Goal: Task Accomplishment & Management: Use online tool/utility

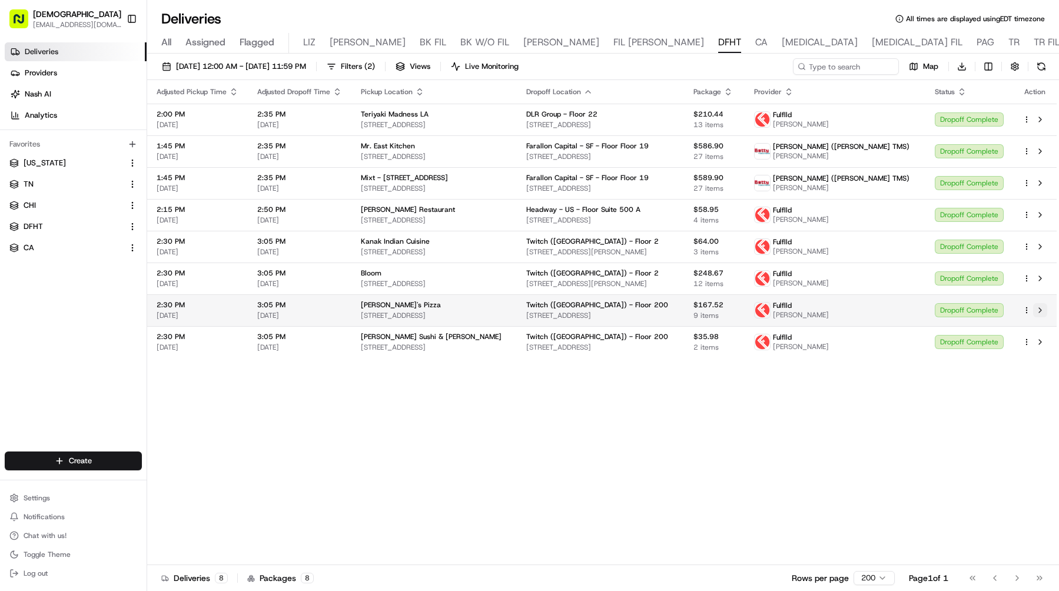
click at [1044, 305] on button at bounding box center [1040, 310] width 14 height 14
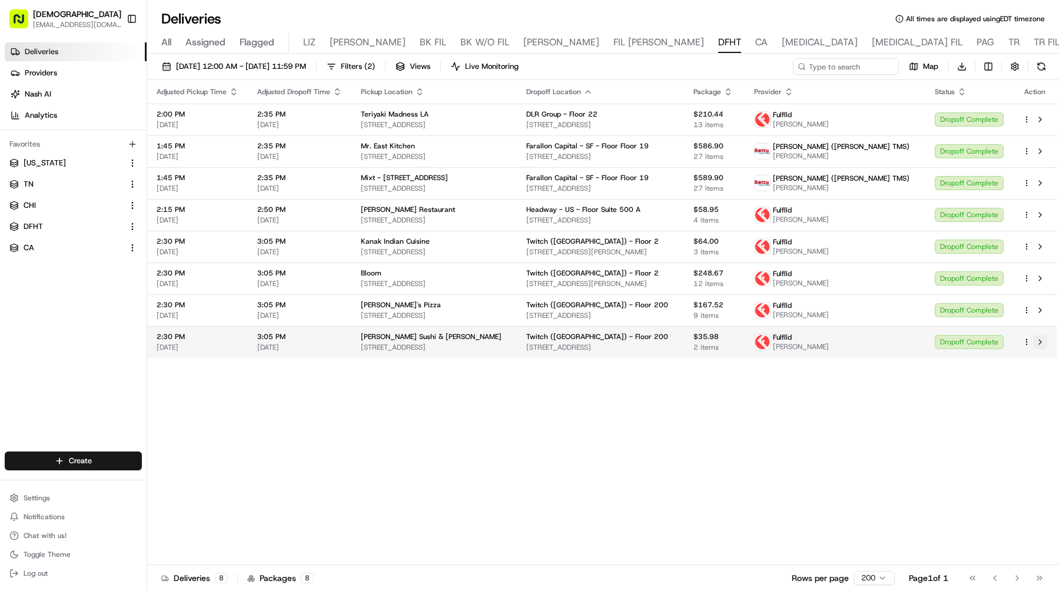
click at [1041, 339] on button at bounding box center [1040, 342] width 14 height 14
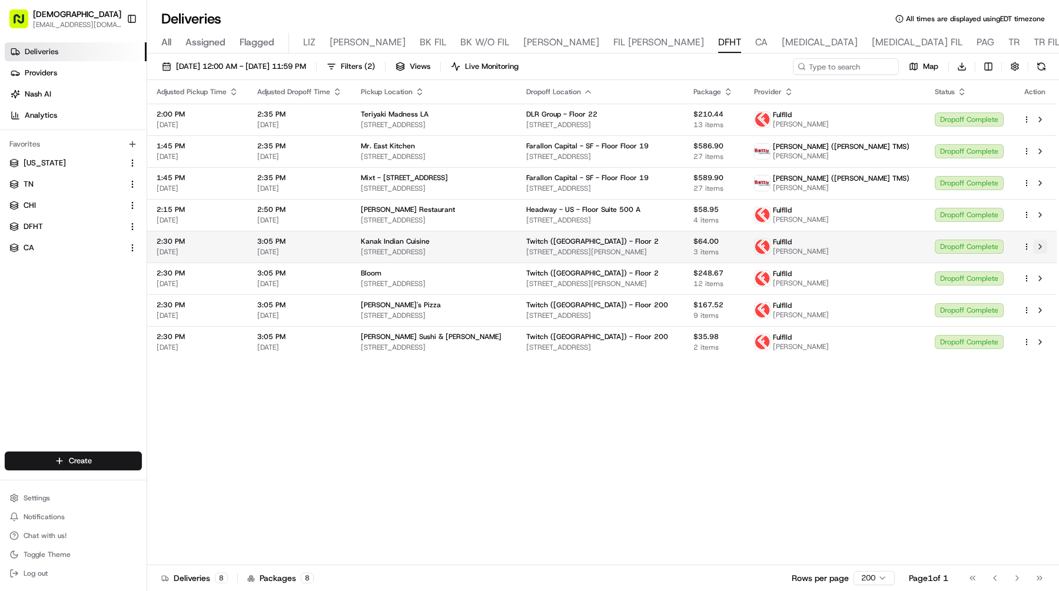
click at [1041, 242] on button at bounding box center [1040, 247] width 14 height 14
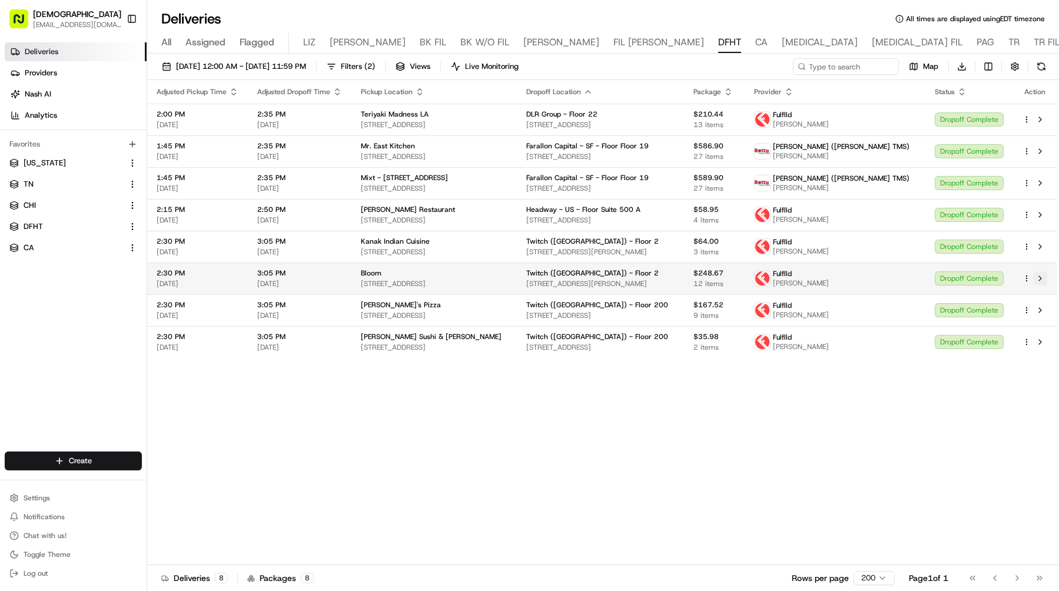
click at [1041, 277] on button at bounding box center [1040, 278] width 14 height 14
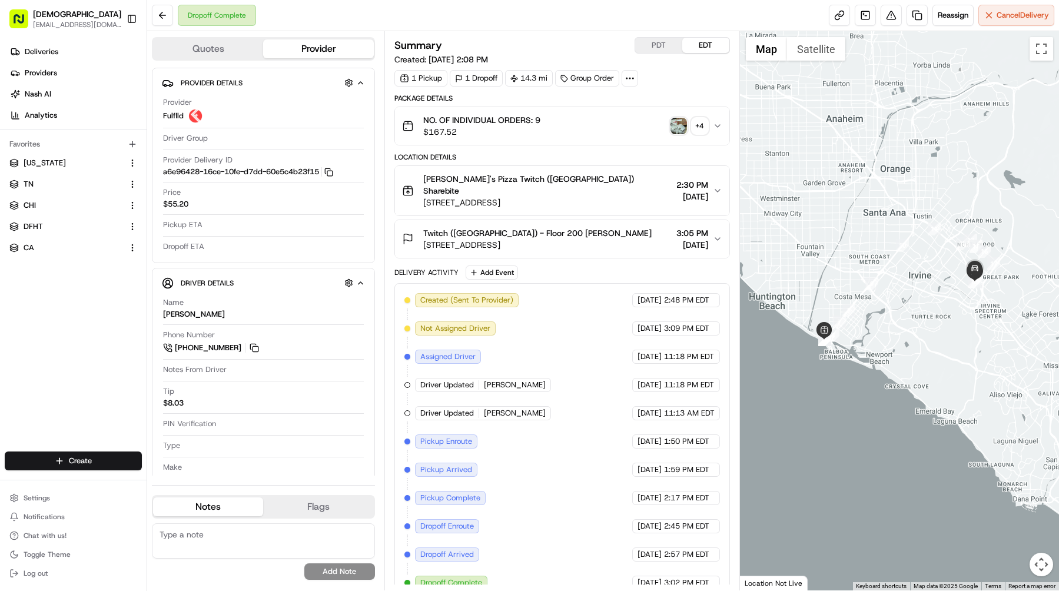
click at [675, 125] on img "button" at bounding box center [678, 126] width 16 height 16
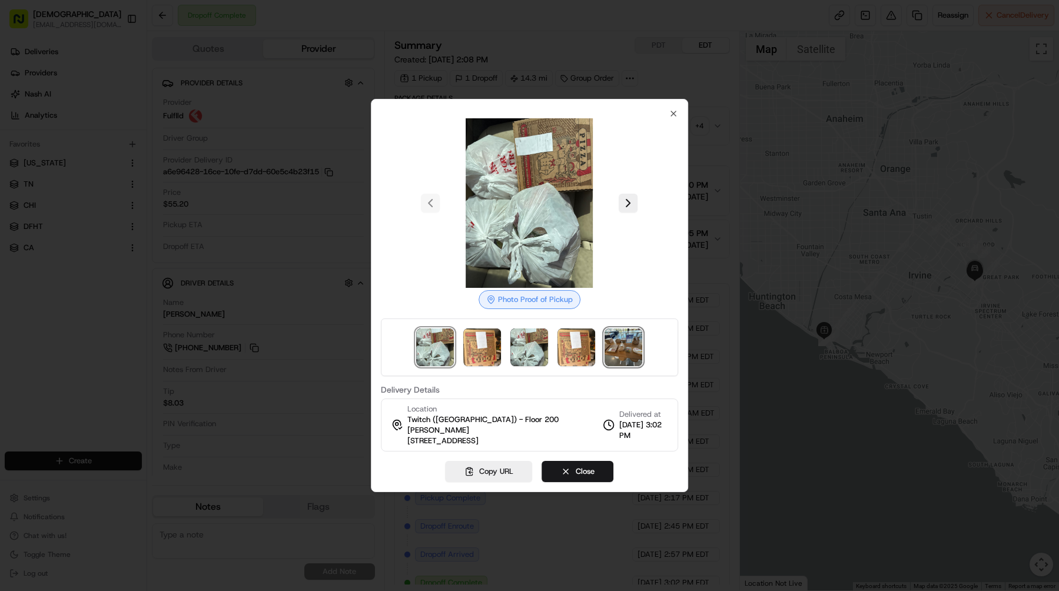
click at [629, 356] on img at bounding box center [624, 347] width 38 height 38
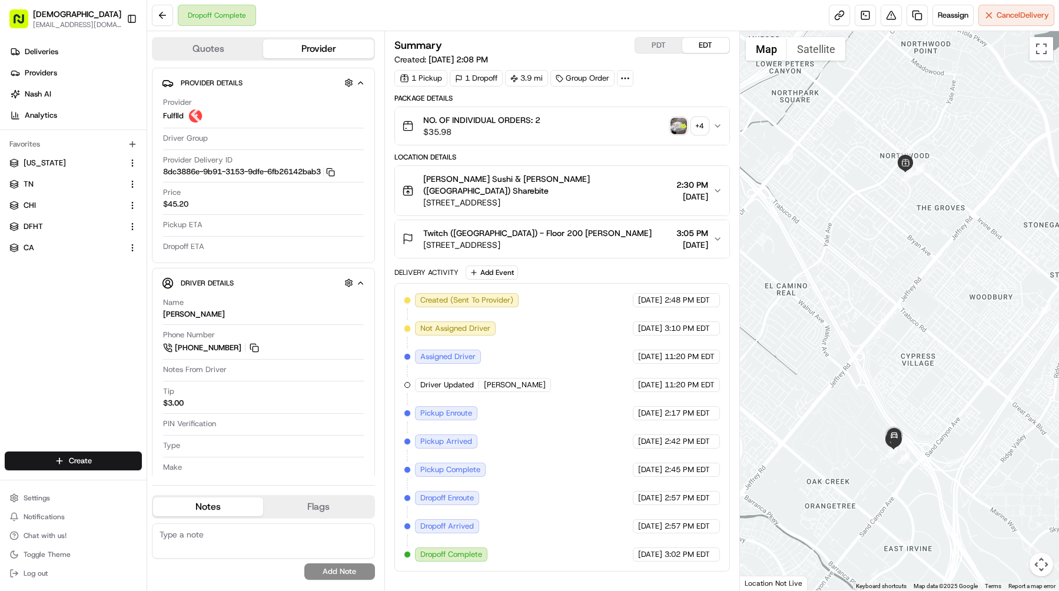
click at [675, 125] on img "button" at bounding box center [678, 126] width 16 height 16
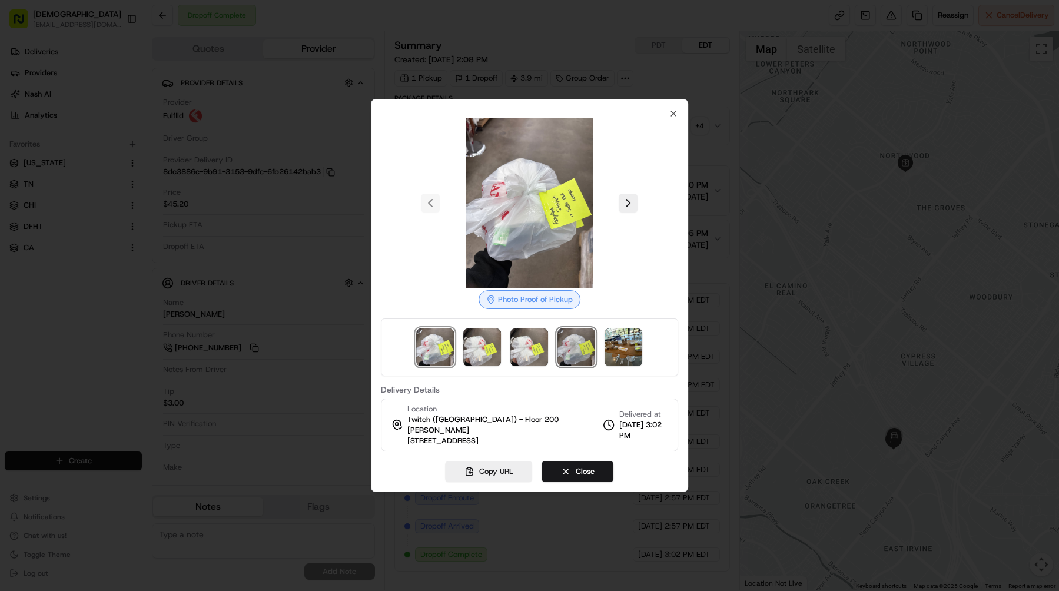
click at [558, 360] on img at bounding box center [577, 347] width 38 height 38
click at [633, 360] on img at bounding box center [624, 347] width 38 height 38
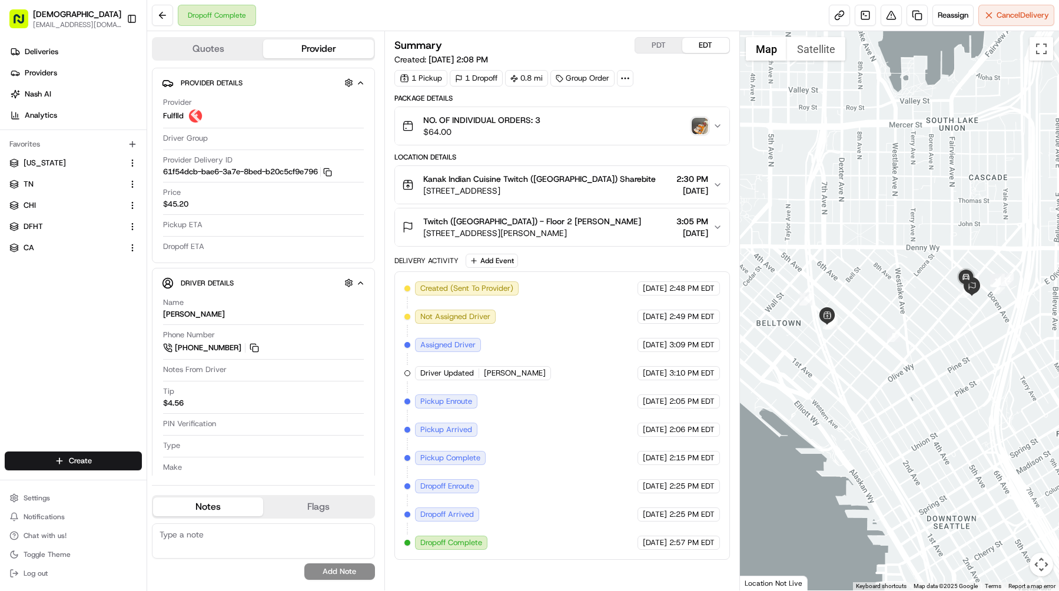
click at [706, 132] on img "button" at bounding box center [700, 126] width 16 height 16
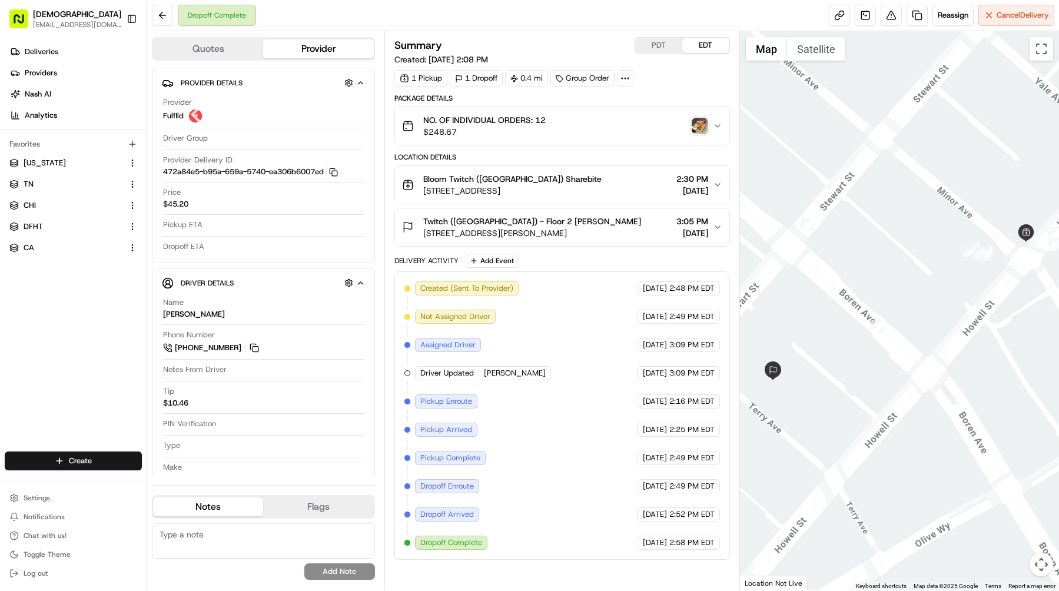
click at [702, 126] on img "button" at bounding box center [700, 126] width 16 height 16
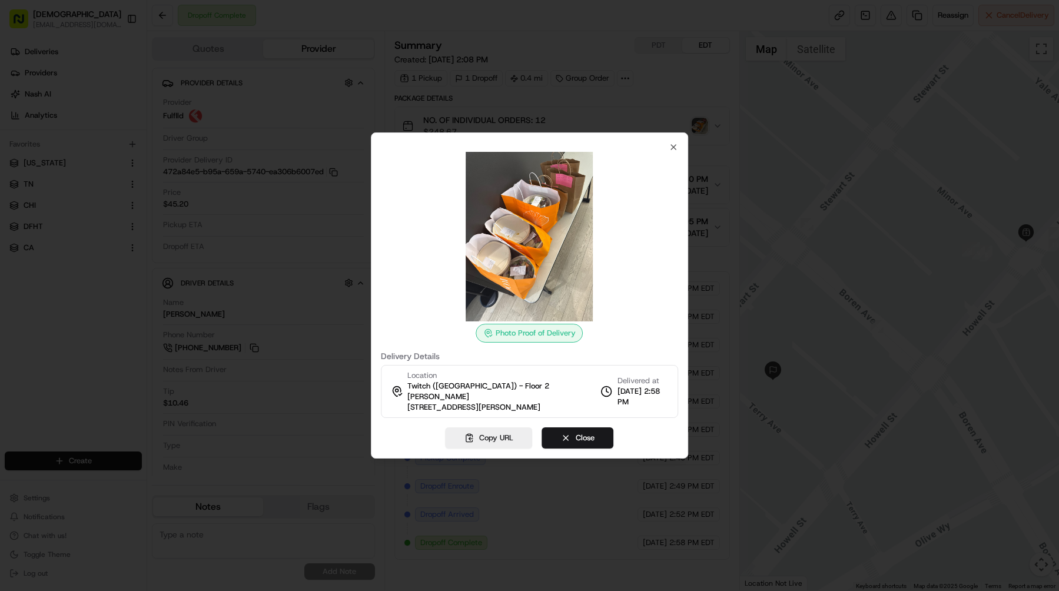
click at [709, 127] on div at bounding box center [529, 295] width 1059 height 591
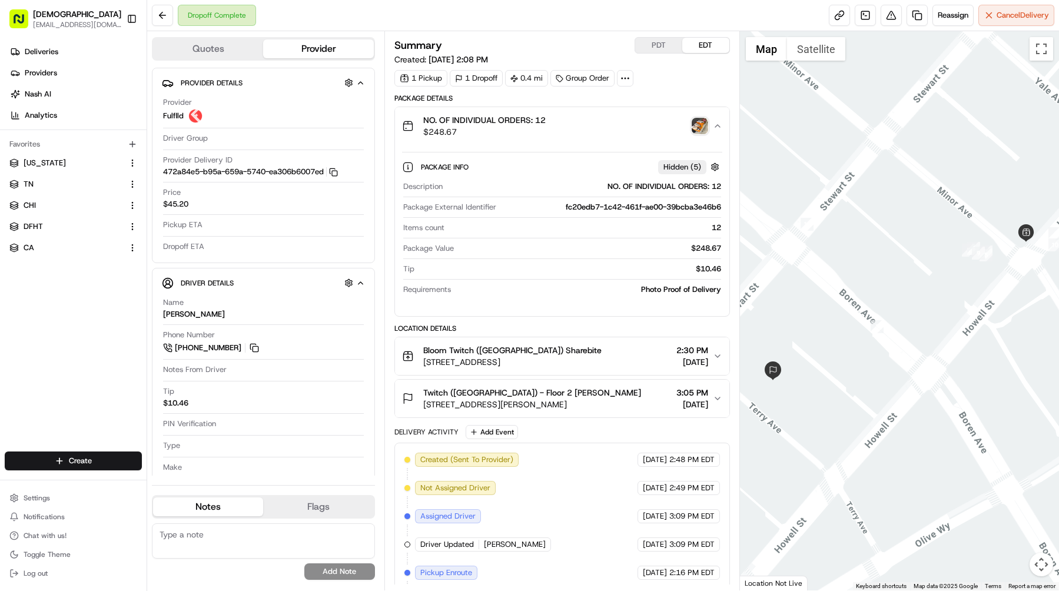
click at [652, 407] on div "Twitch (USA) - Floor 2 Denis Luebke 1007 Stewart St, Seattle, WA 98101, USA 3:0…" at bounding box center [557, 399] width 311 height 24
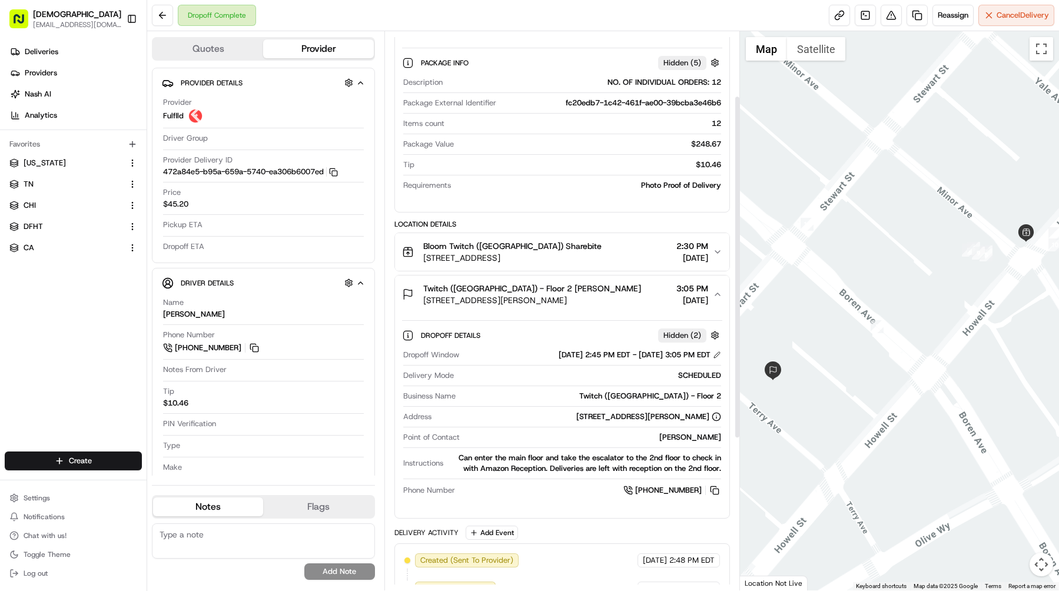
scroll to position [106, 0]
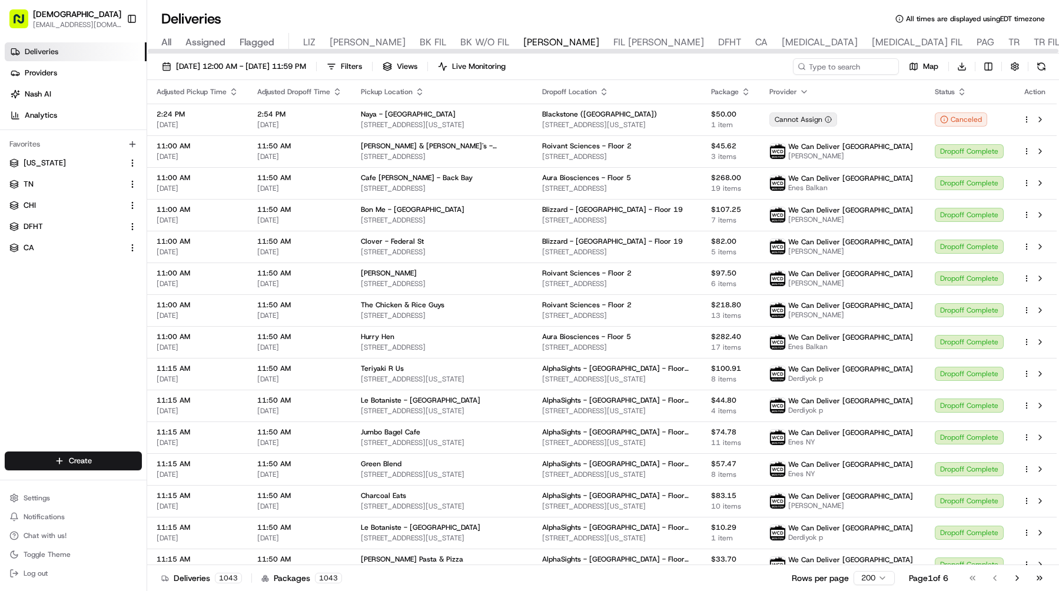
click at [127, 22] on button "Toggle Sidebar" at bounding box center [132, 19] width 20 height 20
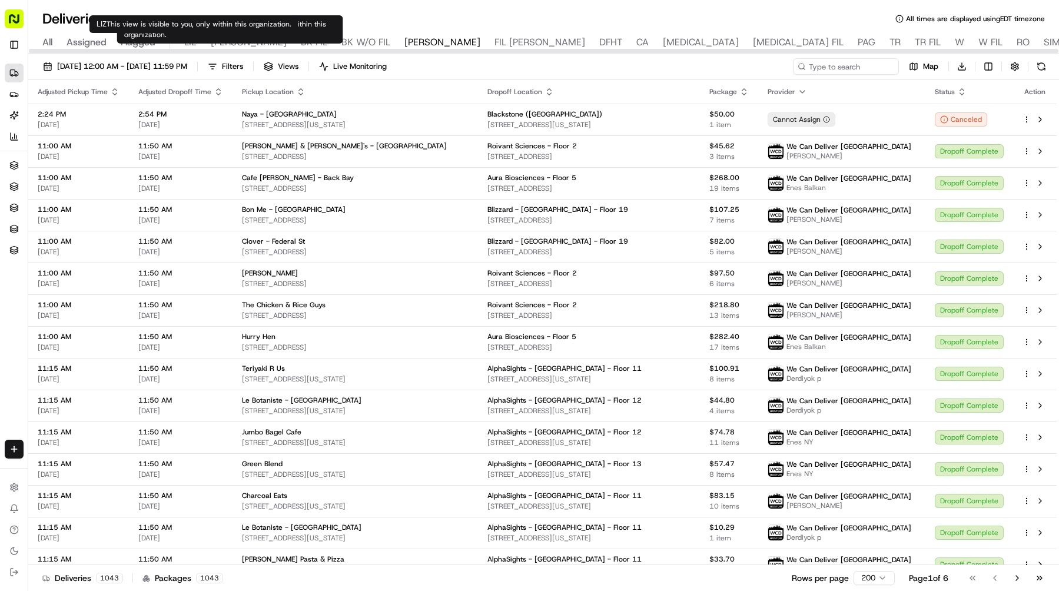
click at [189, 42] on span "LIZ" at bounding box center [190, 42] width 12 height 14
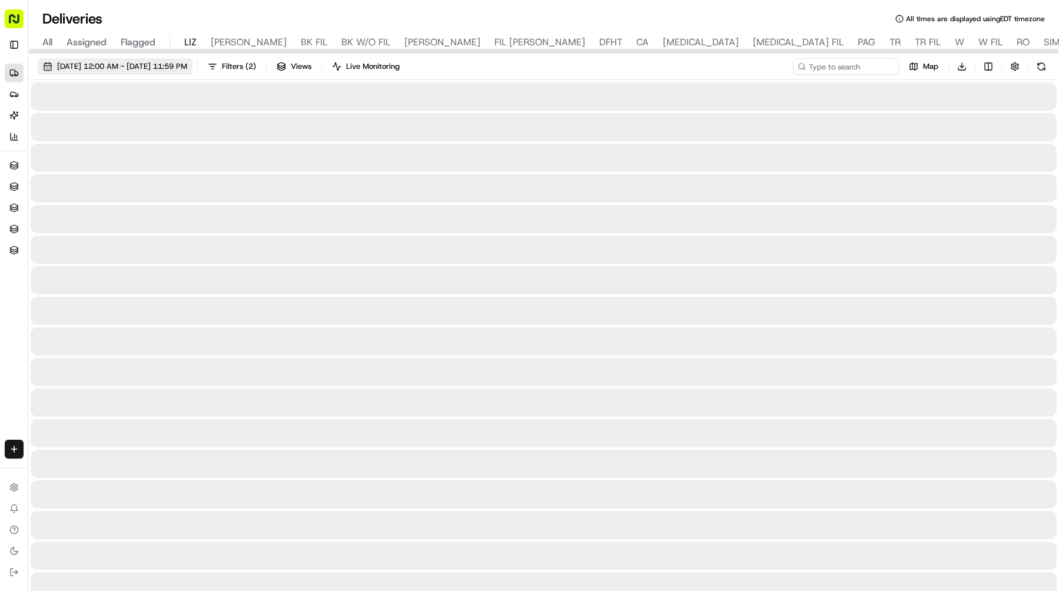
click at [187, 71] on span "[DATE] 12:00 AM - [DATE] 11:59 PM" at bounding box center [122, 66] width 130 height 11
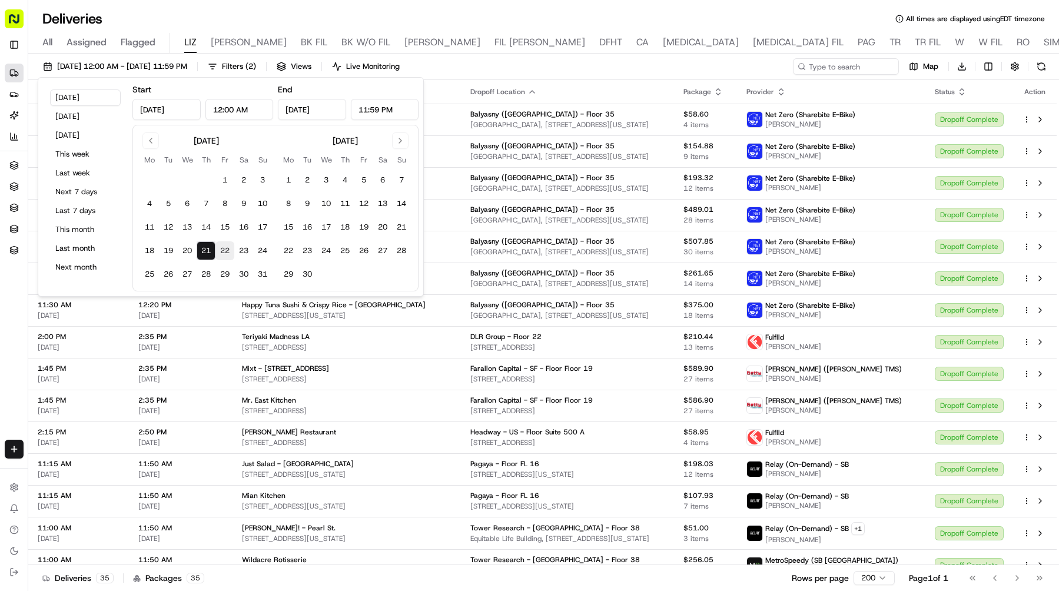
click at [222, 253] on button "22" at bounding box center [224, 250] width 19 height 19
type input "[DATE]"
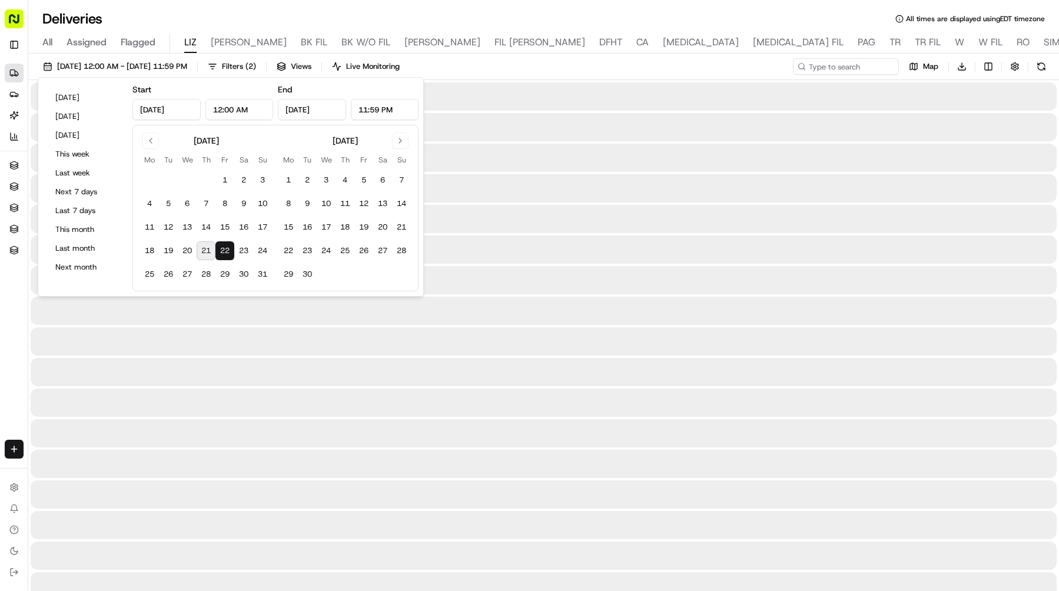
click at [222, 253] on button "22" at bounding box center [224, 250] width 19 height 19
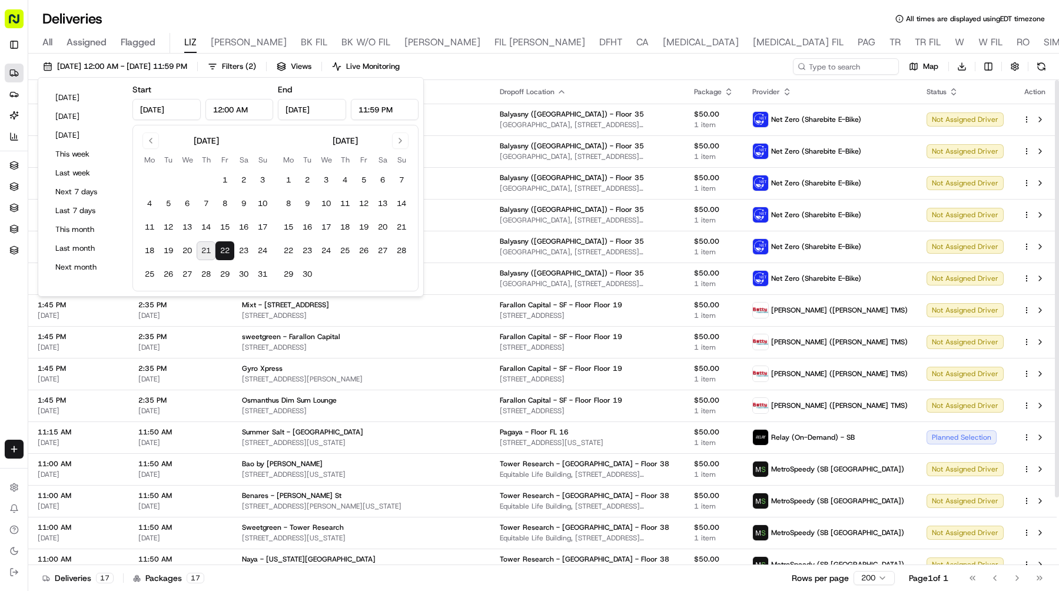
click at [734, 65] on div "08/22/2025 12:00 AM - 08/22/2025 11:59 PM Filters ( 2 ) Views Live Monitoring M…" at bounding box center [543, 69] width 1031 height 22
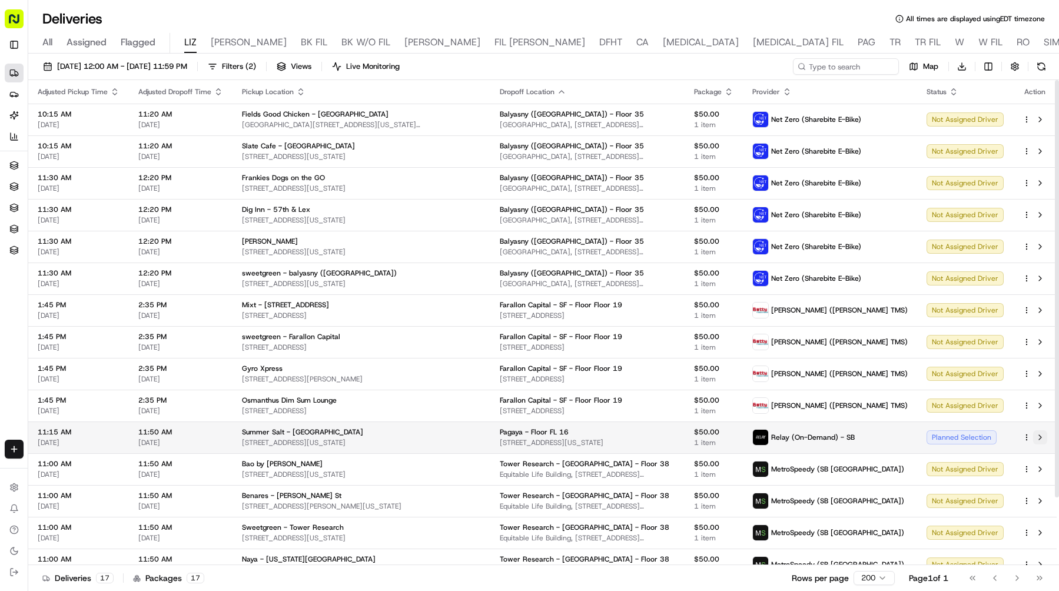
click at [1041, 435] on button at bounding box center [1040, 437] width 14 height 14
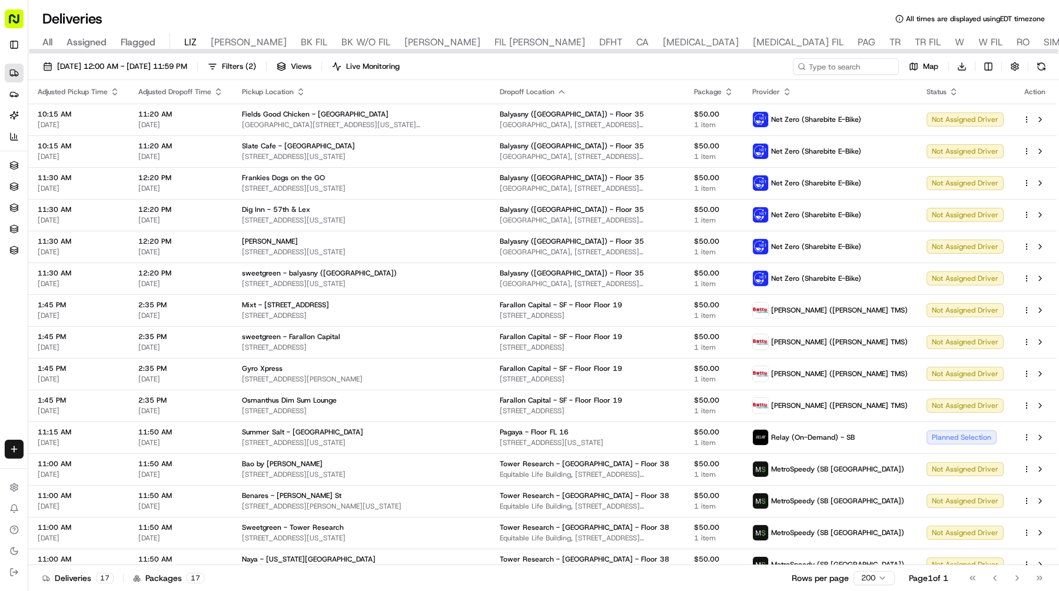
click at [819, 75] on div "08/22/2025 12:00 AM - 08/22/2025 11:59 PM Filters ( 2 ) Views Live Monitoring M…" at bounding box center [543, 69] width 1031 height 22
click at [856, 67] on input at bounding box center [828, 66] width 141 height 16
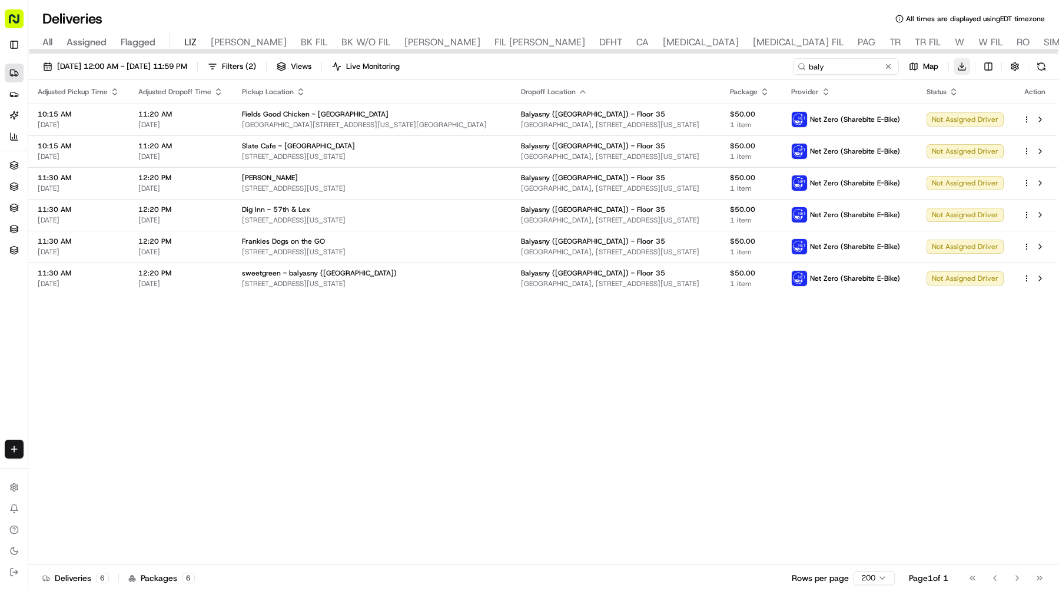
click at [963, 62] on html "Sharebite e.park@sharebite.com Toggle Sidebar Deliveries Providers Nash AI Anal…" at bounding box center [529, 295] width 1059 height 591
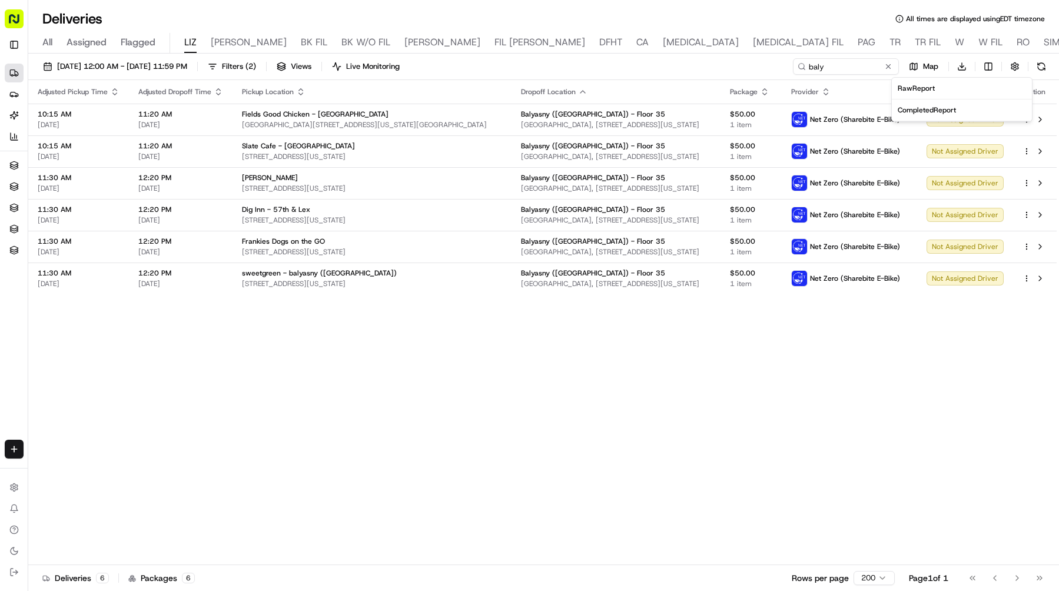
click at [930, 105] on span "Completed Report" at bounding box center [927, 109] width 58 height 9
click at [823, 74] on input "baly" at bounding box center [828, 66] width 141 height 16
drag, startPoint x: 823, startPoint y: 74, endPoint x: 662, endPoint y: 59, distance: 161.9
click at [662, 59] on div "08/22/2025 12:00 AM - 08/22/2025 11:59 PM Filters ( 2 ) Views Live Monitoring b…" at bounding box center [543, 69] width 1031 height 22
type input "tower"
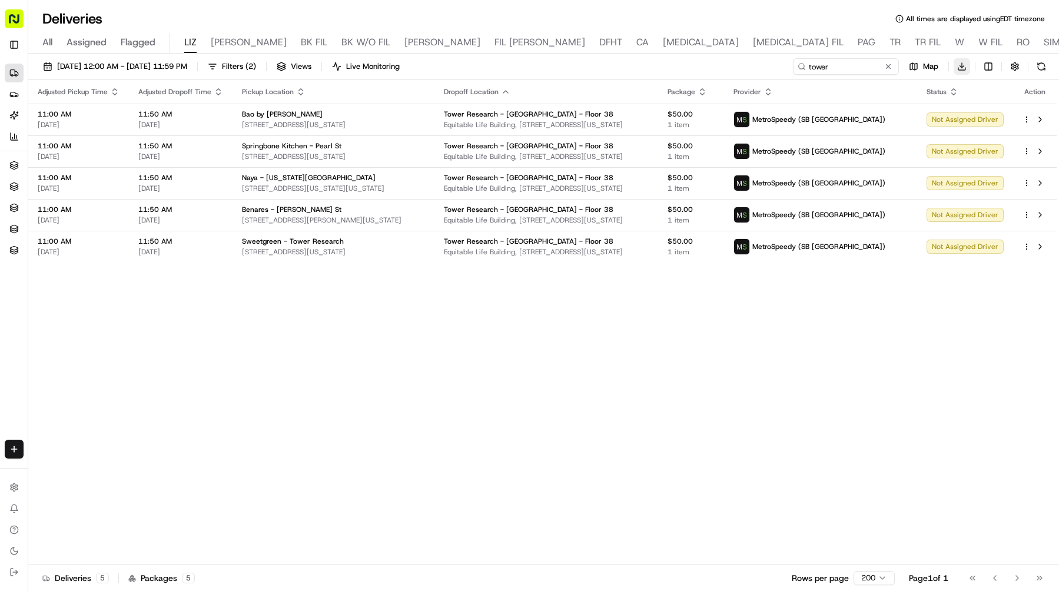
click at [961, 64] on html "Sharebite e.park@sharebite.com Toggle Sidebar Deliveries Providers Nash AI Anal…" at bounding box center [529, 295] width 1059 height 591
click at [938, 107] on span "Completed Report" at bounding box center [927, 109] width 58 height 9
click at [889, 67] on button at bounding box center [888, 67] width 12 height 12
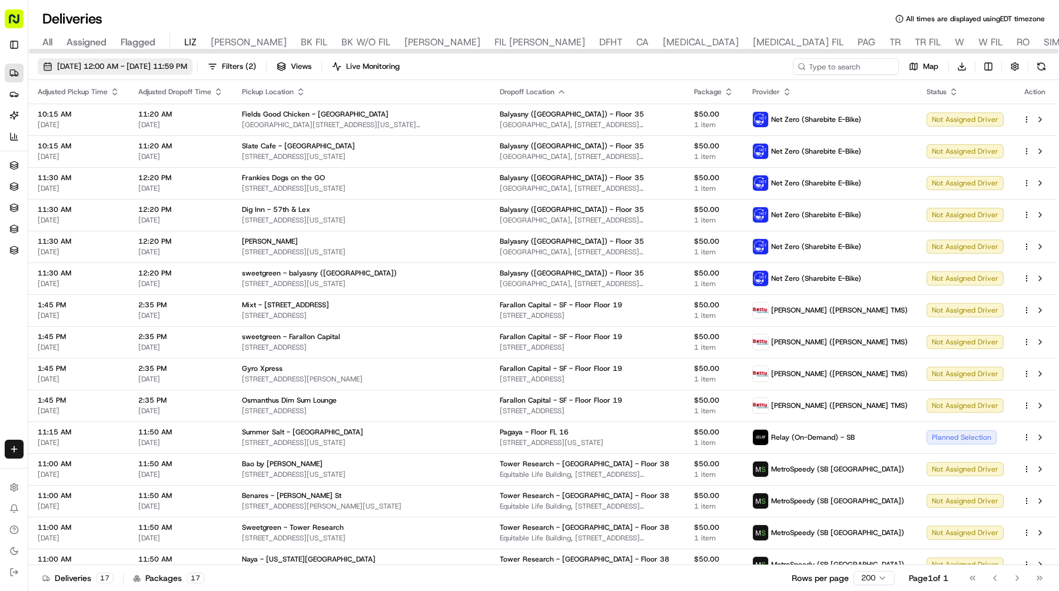
click at [126, 65] on span "08/22/2025 12:00 AM - 08/22/2025 11:59 PM" at bounding box center [122, 66] width 130 height 11
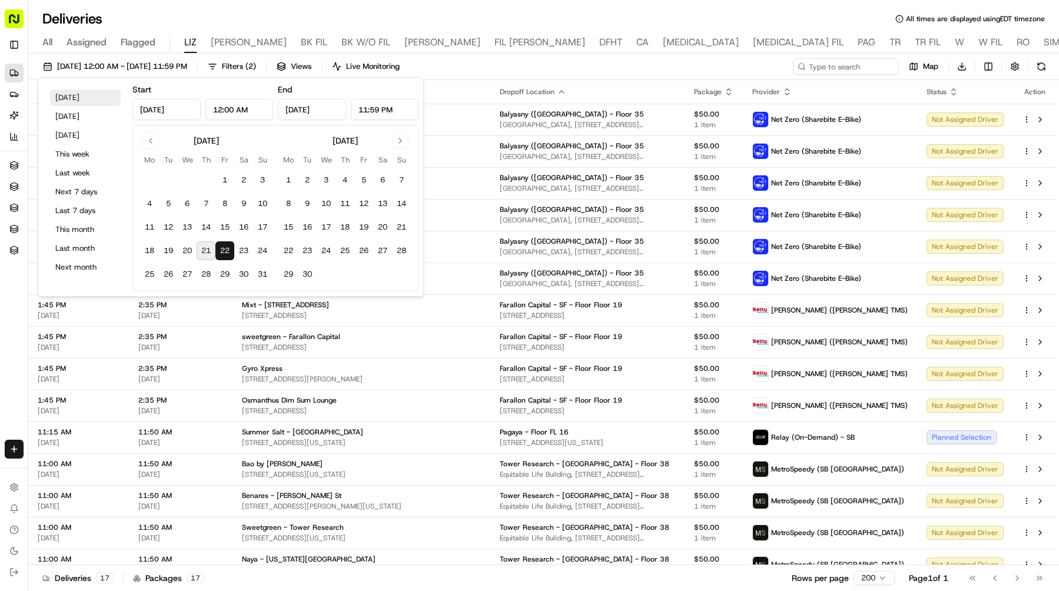
click at [74, 95] on button "Today" at bounding box center [85, 97] width 71 height 16
type input "Aug 21, 2025"
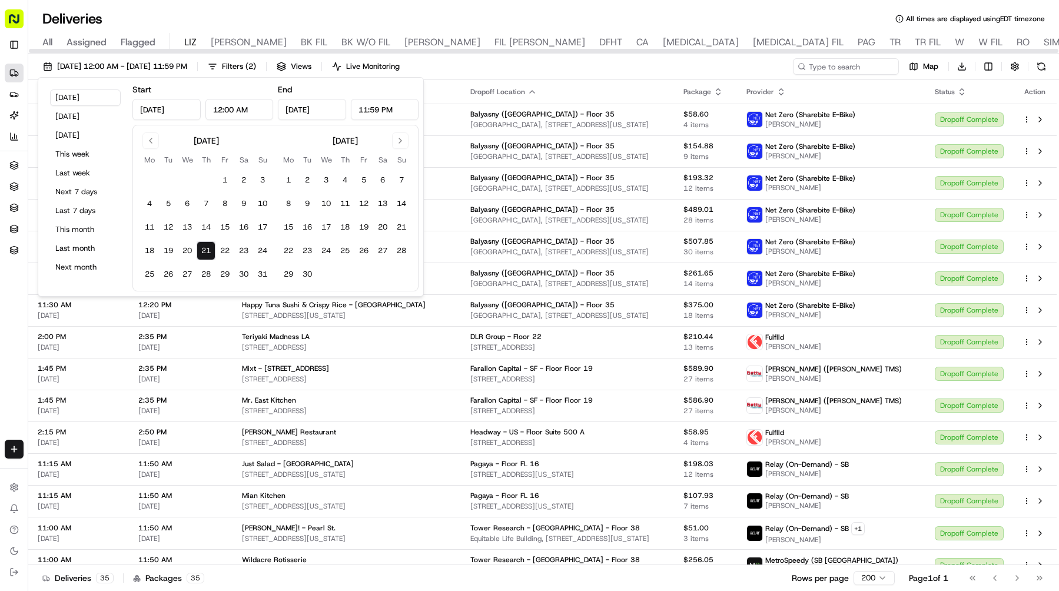
click at [303, 24] on div "Deliveries All times are displayed using EDT timezone" at bounding box center [543, 18] width 1031 height 19
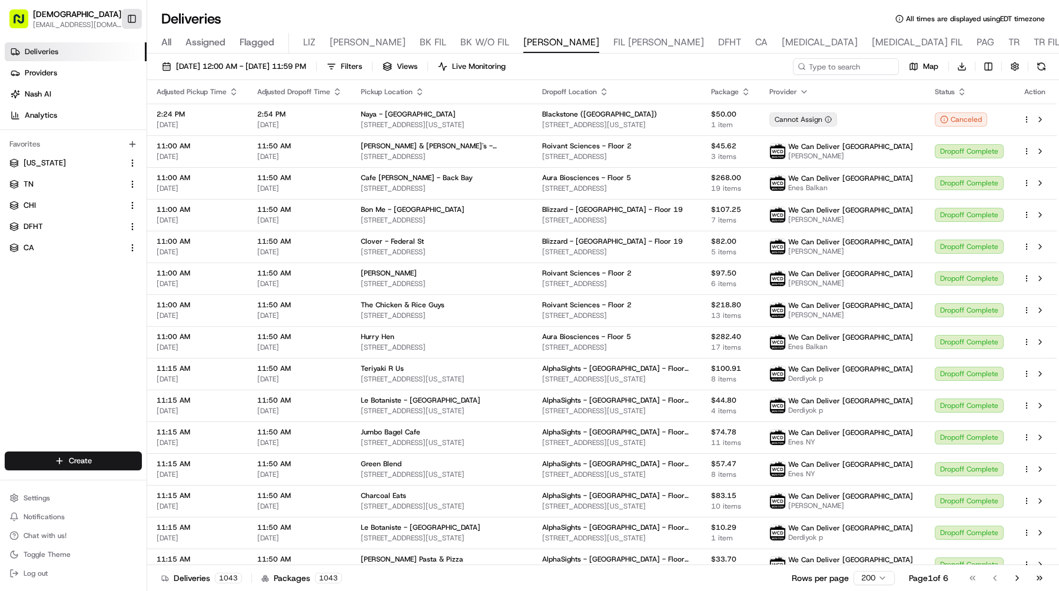
click at [129, 11] on button "Toggle Sidebar" at bounding box center [132, 19] width 20 height 20
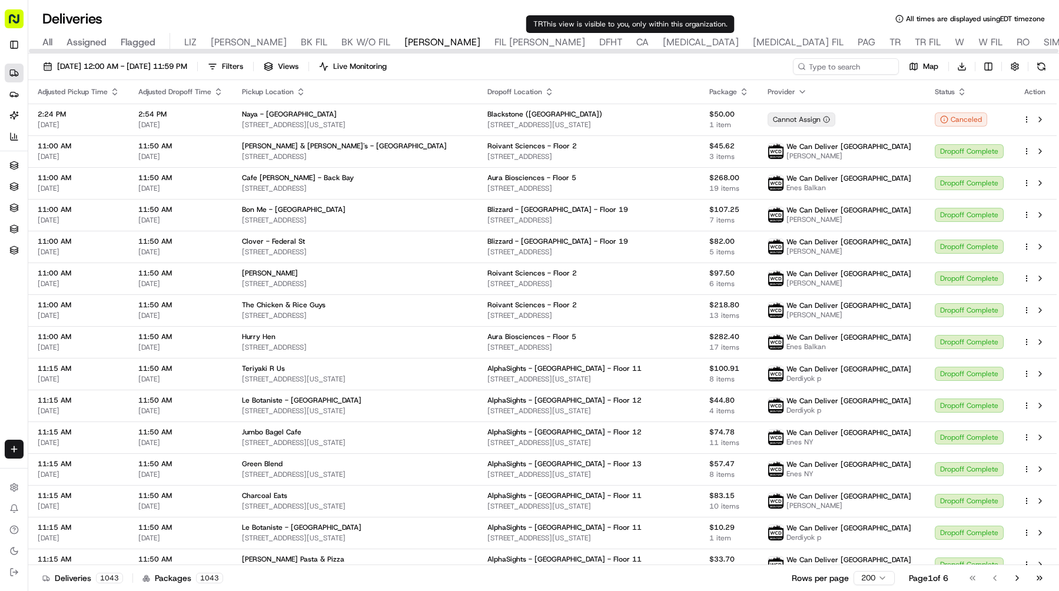
click at [620, 42] on div "All Assigned Flagged LIZ LIZ FIL BK FIL BK W/O FIL NASH FIL NASH DFHT CA BAL BA…" at bounding box center [776, 43] width 1496 height 21
click at [889, 41] on span "TR" at bounding box center [894, 42] width 11 height 14
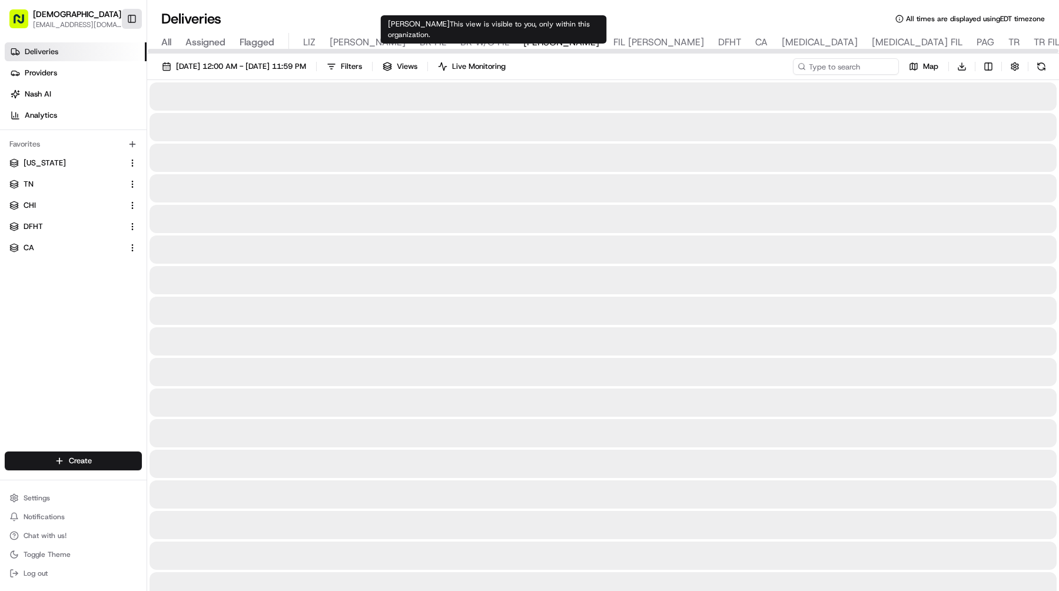
click at [460, 39] on span "BK W/O FIL" at bounding box center [484, 42] width 49 height 14
click at [140, 25] on button "Toggle Sidebar" at bounding box center [132, 19] width 20 height 20
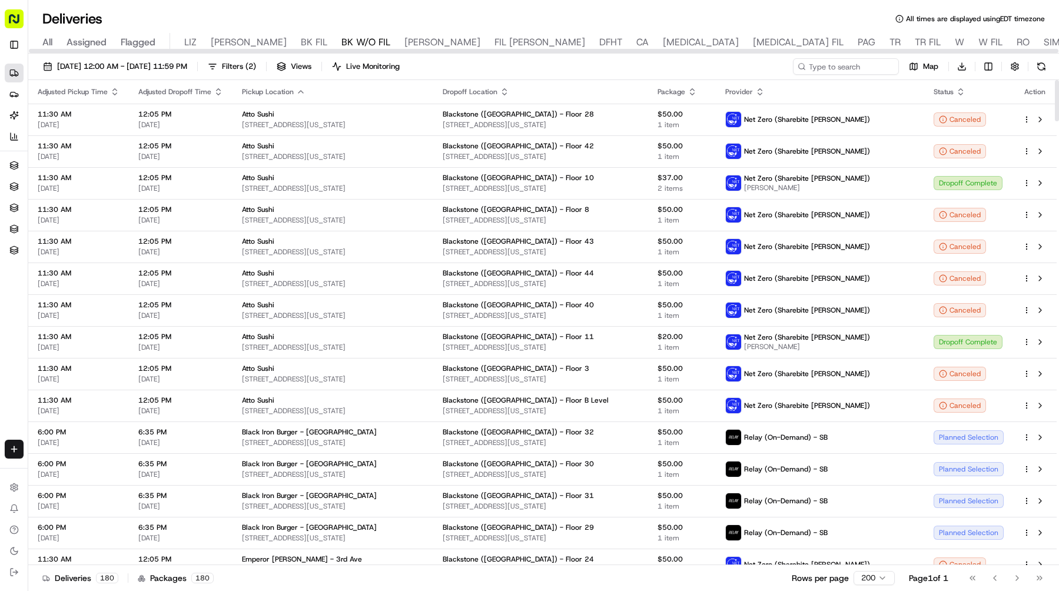
click at [215, 57] on div "08/21/2025 12:00 AM - 08/21/2025 11:59 PM Filters ( 2 ) Views Live Monitoring M…" at bounding box center [543, 324] width 1031 height 540
click at [187, 64] on span "[DATE] 12:00 AM - [DATE] 11:59 PM" at bounding box center [122, 66] width 130 height 11
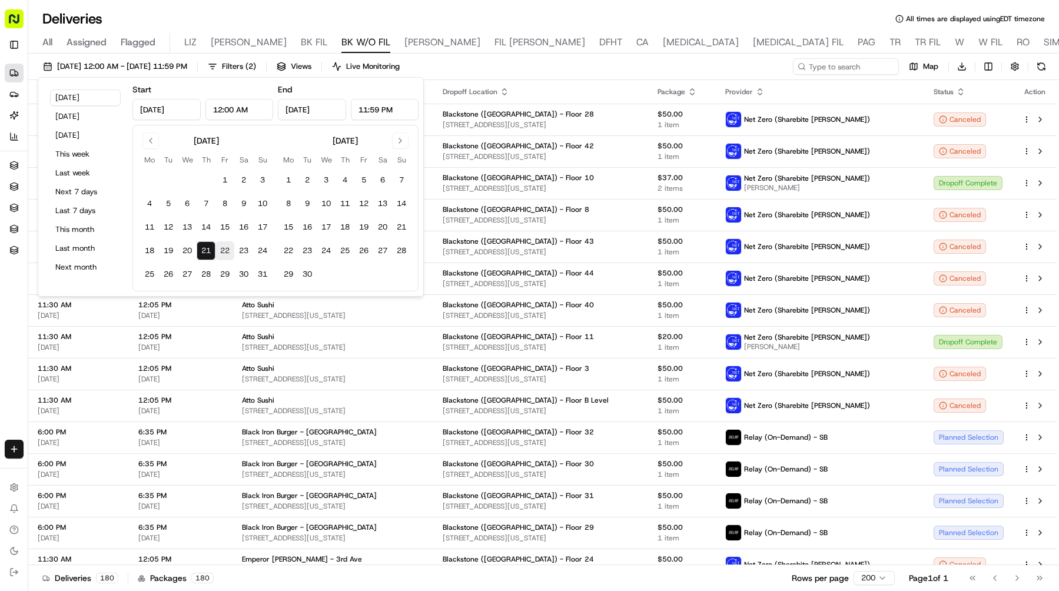
click at [220, 248] on button "22" at bounding box center [224, 250] width 19 height 19
type input "Aug 22, 2025"
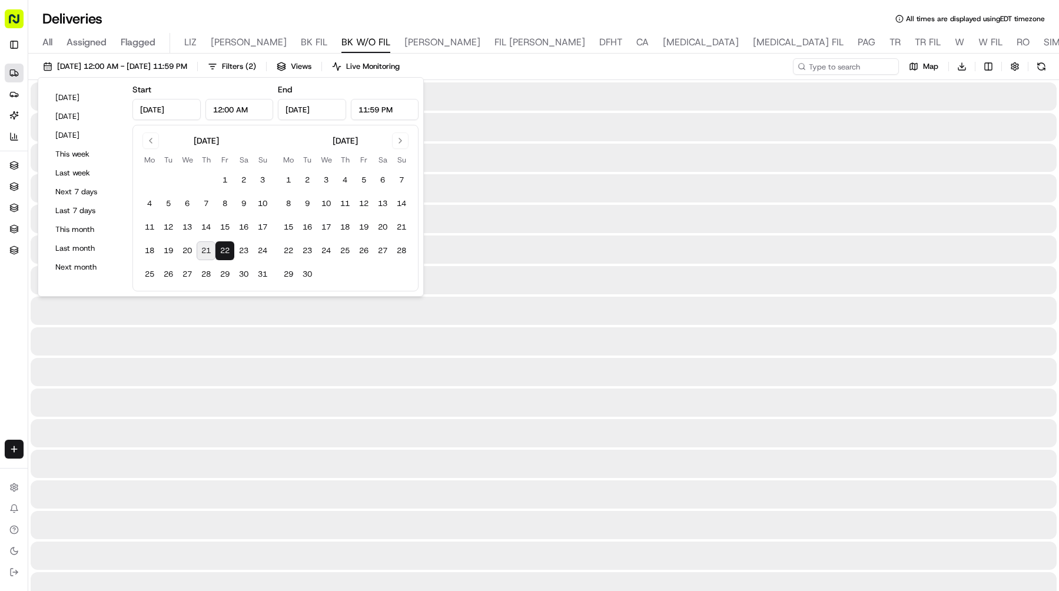
click at [220, 248] on button "22" at bounding box center [224, 250] width 19 height 19
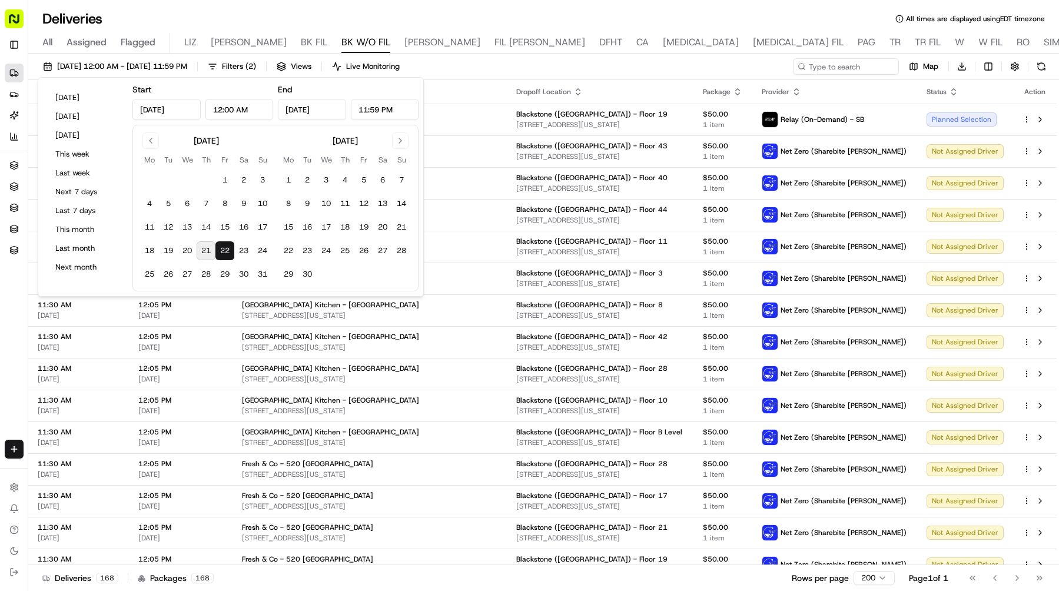
click at [817, 8] on div "Deliveries All times are displayed using EDT timezone All Assigned Flagged LIZ …" at bounding box center [543, 295] width 1031 height 591
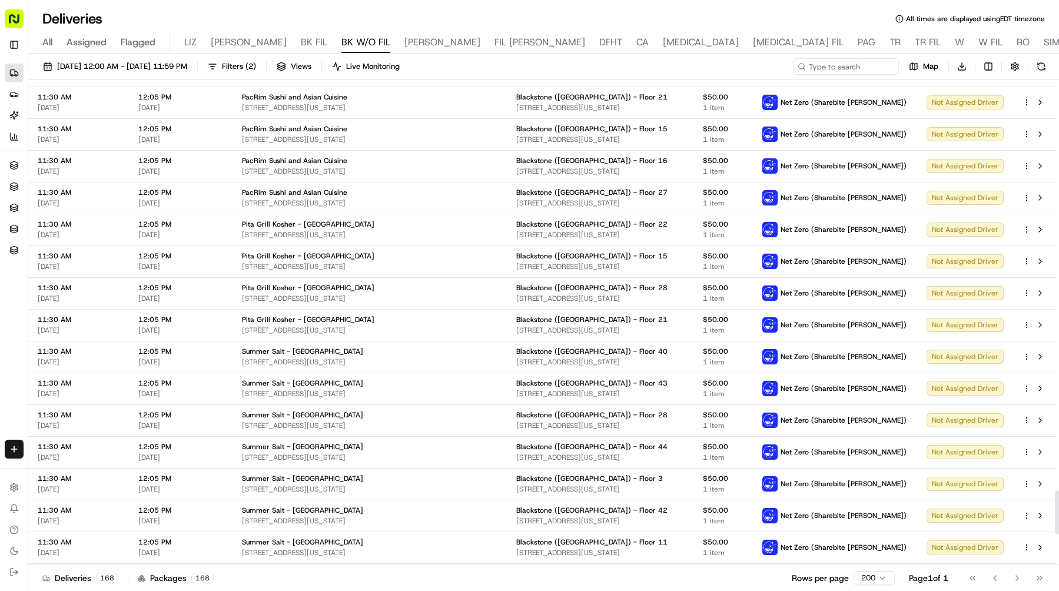
scroll to position [4878, 0]
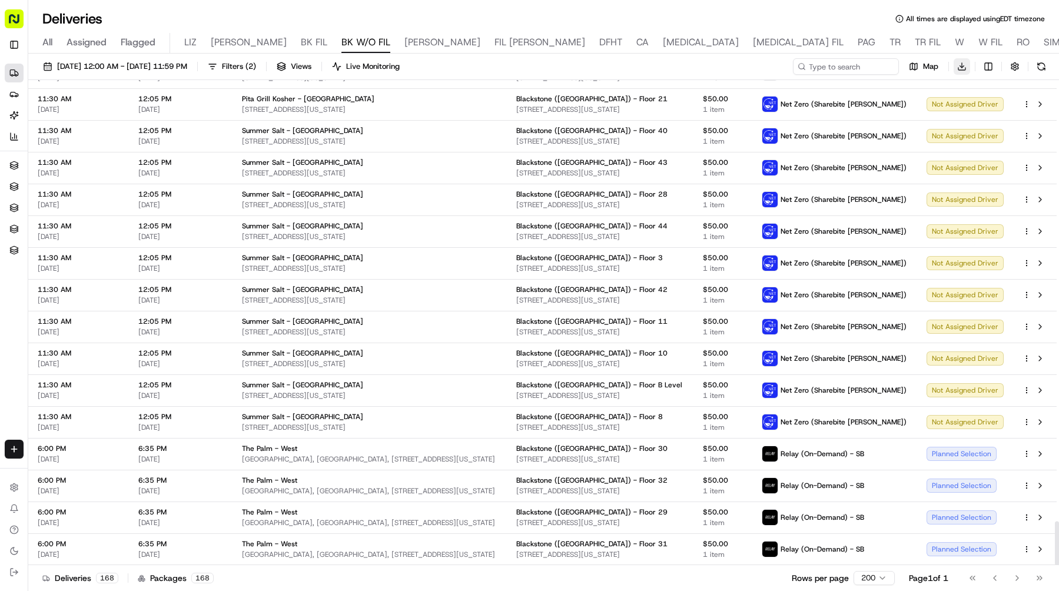
click at [958, 67] on html "Sharebite e.park@sharebite.com Toggle Sidebar Deliveries Providers Nash AI Anal…" at bounding box center [529, 295] width 1059 height 591
click at [933, 112] on span "Completed Report" at bounding box center [927, 109] width 58 height 9
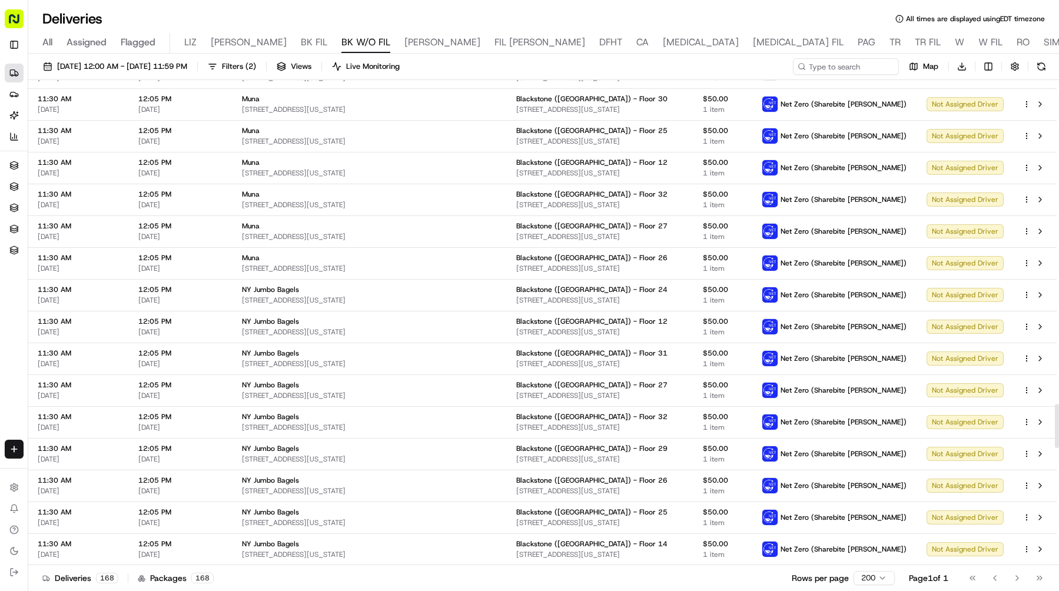
scroll to position [2976, 0]
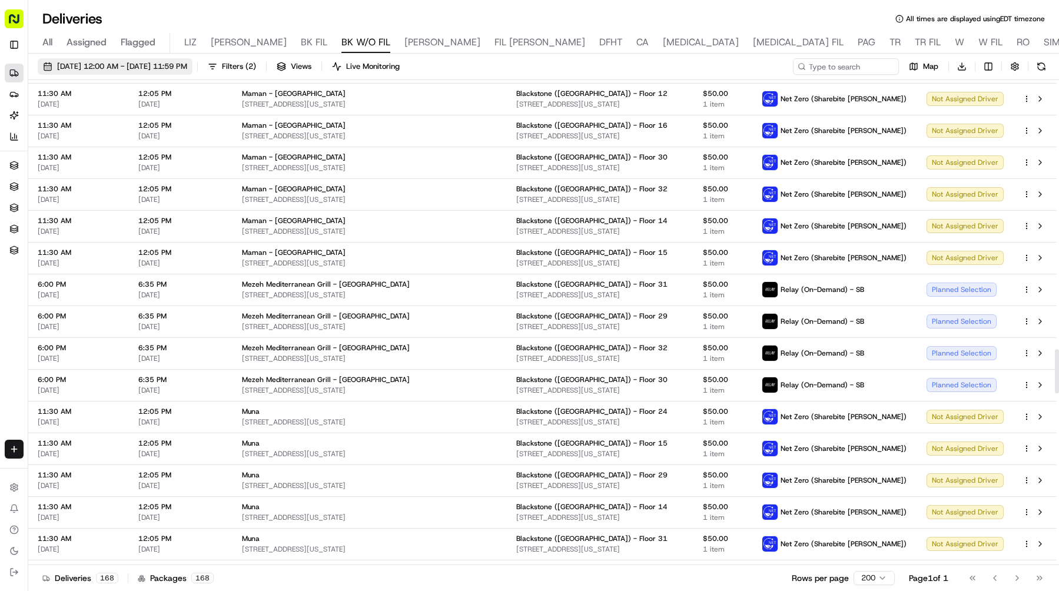
click at [187, 66] on span "08/22/2025 12:00 AM - 08/22/2025 11:59 PM" at bounding box center [122, 66] width 130 height 11
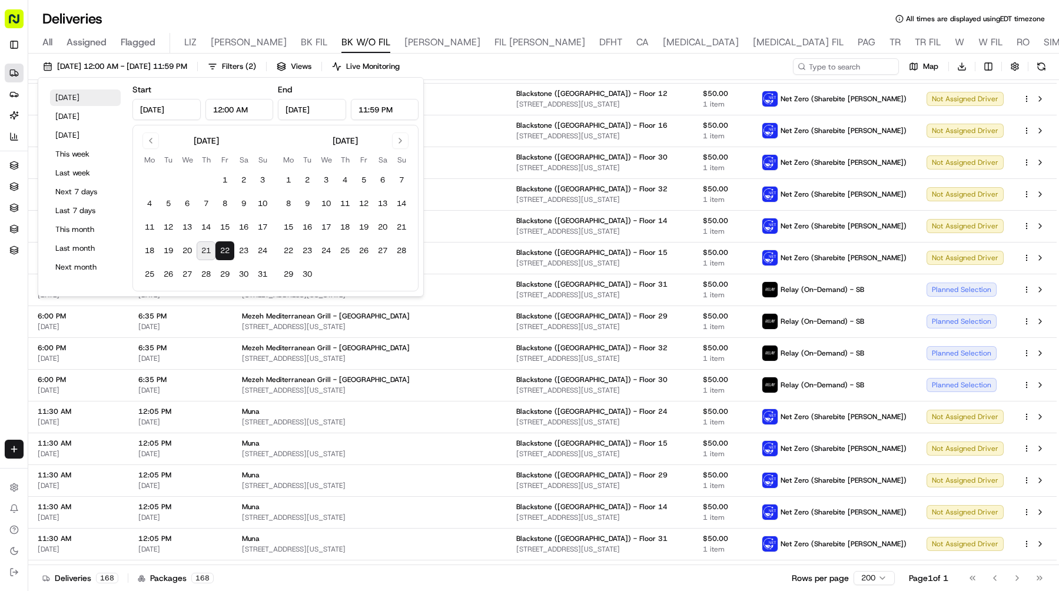
click at [87, 92] on button "Today" at bounding box center [85, 97] width 71 height 16
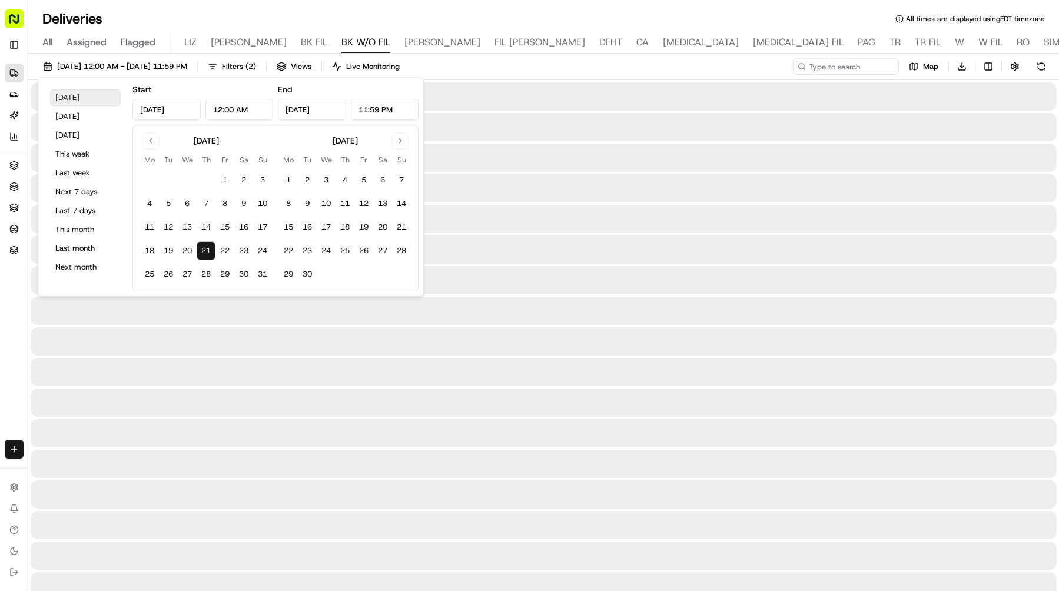
type input "Aug 21, 2025"
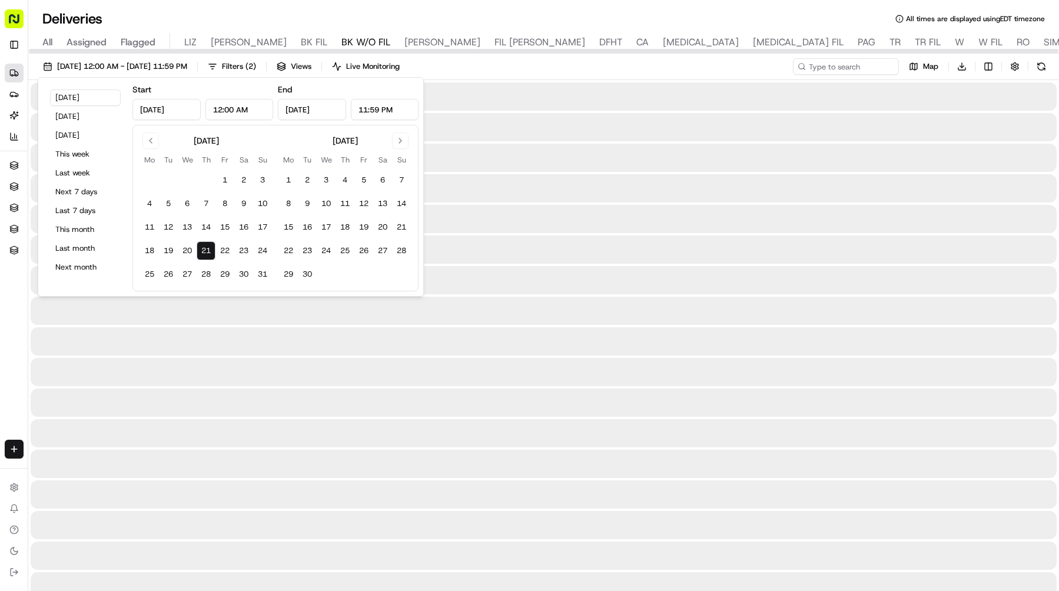
click at [460, 16] on div "Deliveries All times are displayed using EDT timezone" at bounding box center [543, 18] width 1031 height 19
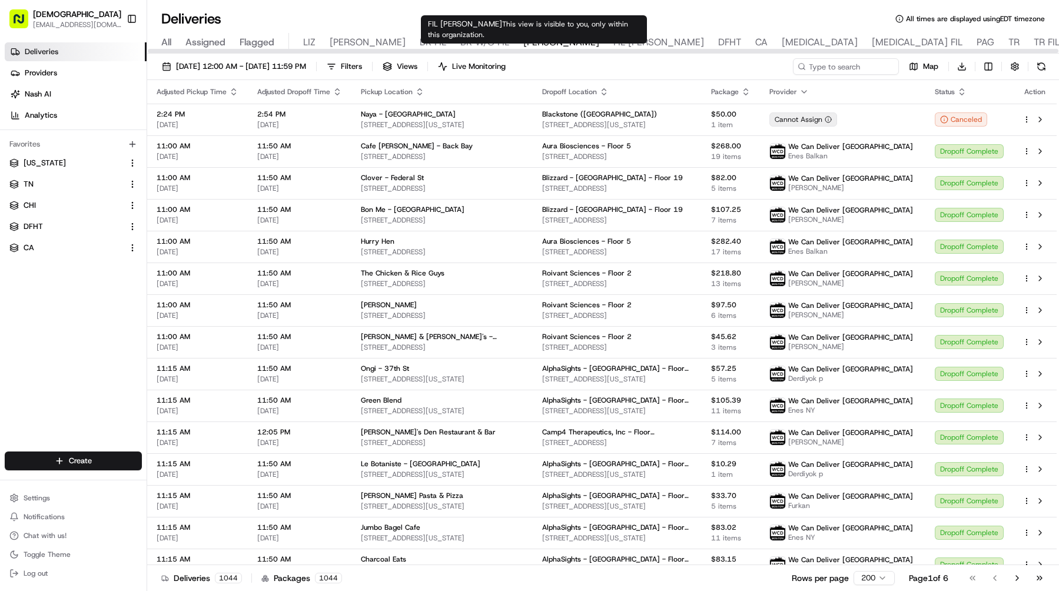
click at [613, 42] on span "FIL [PERSON_NAME]" at bounding box center [658, 42] width 91 height 14
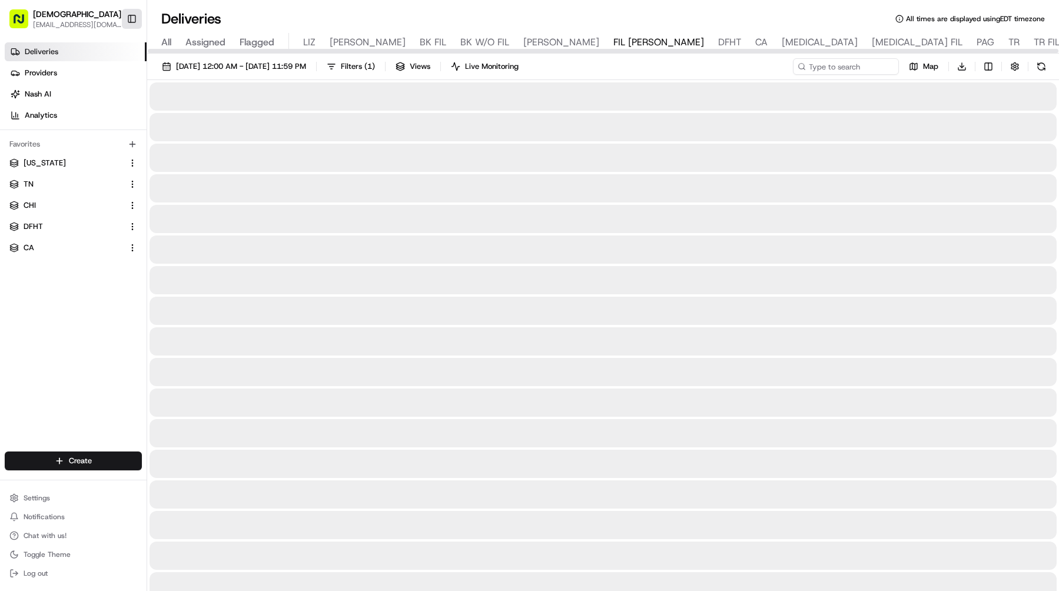
click at [128, 15] on button "Toggle Sidebar" at bounding box center [132, 19] width 20 height 20
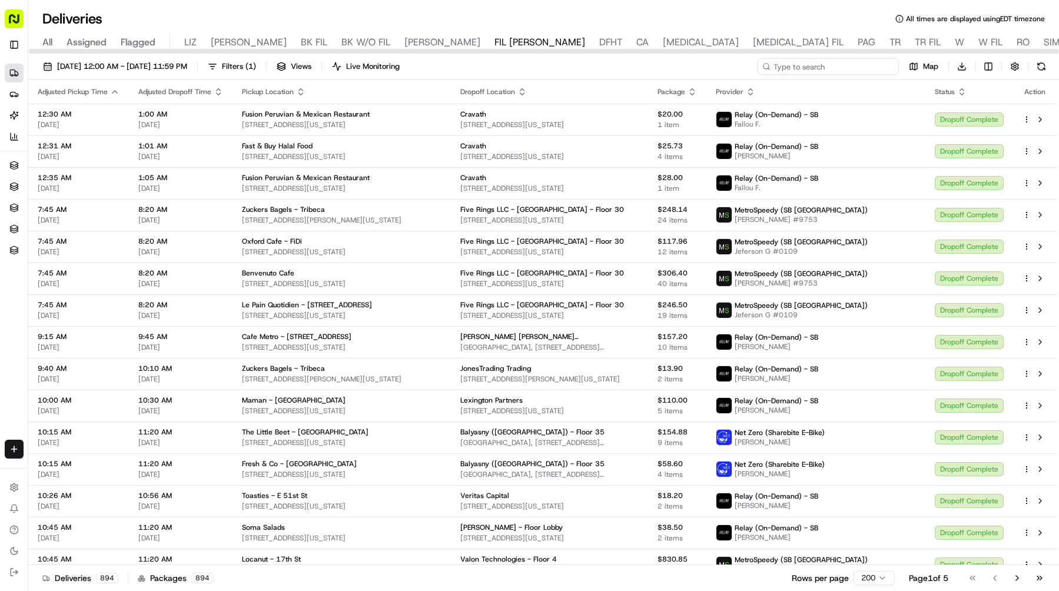
click at [810, 68] on input at bounding box center [828, 66] width 141 height 16
paste input "Blue Park Kitchen - Midtown East"
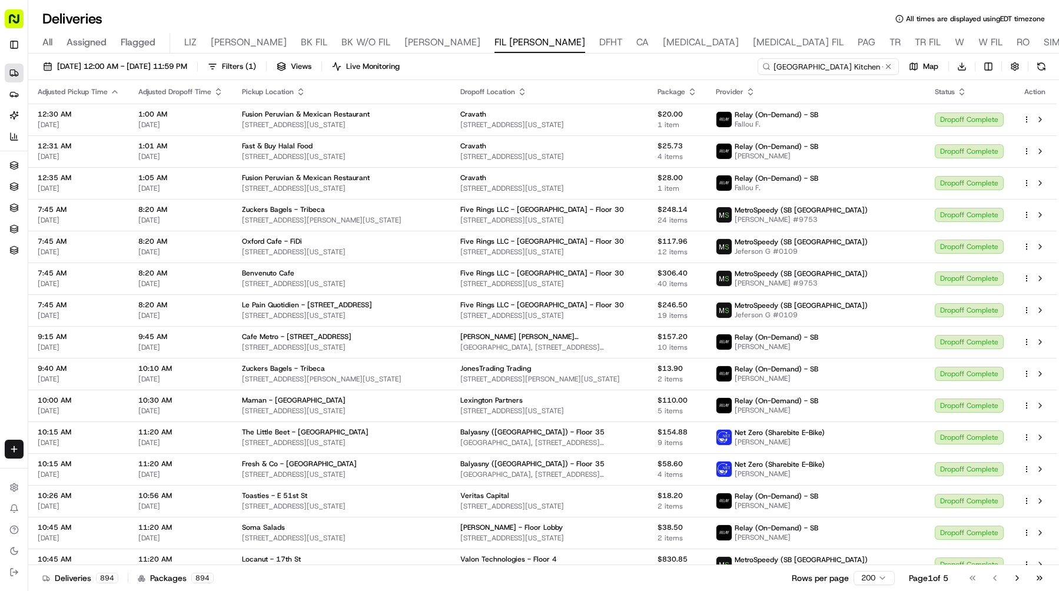
scroll to position [0, 6]
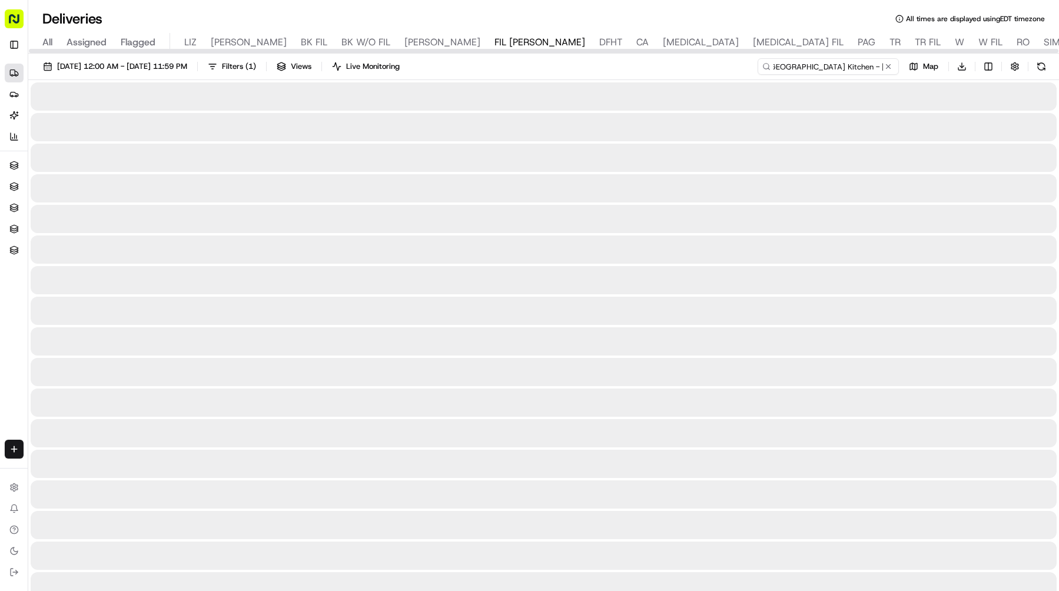
type input "Blue Park Kitchen - Midtown East"
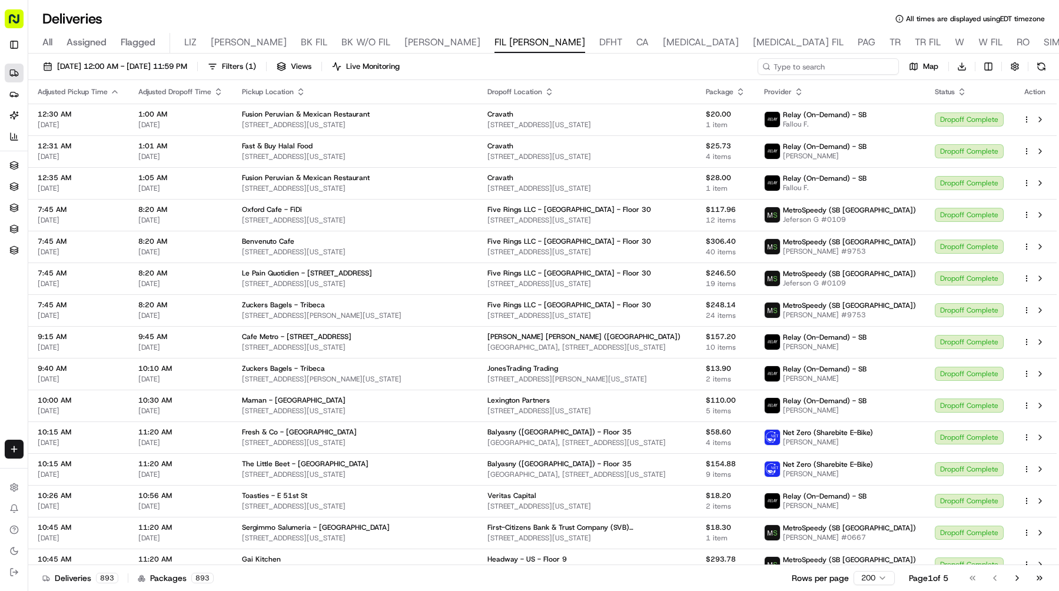
click at [859, 65] on input at bounding box center [828, 66] width 141 height 16
paste input "INDAY - Midtown East"
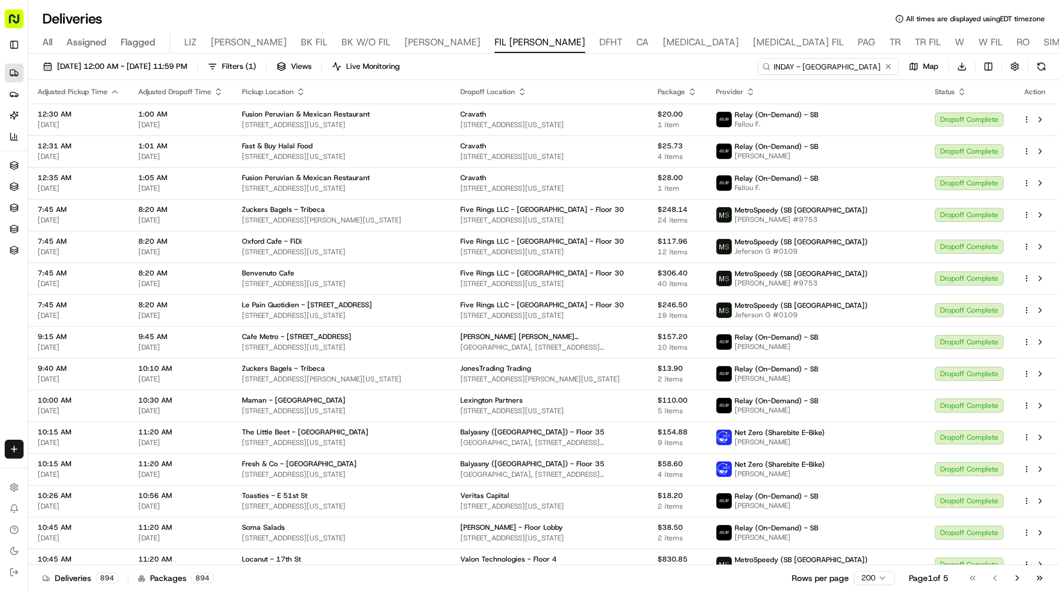
click at [839, 71] on input "INDAY - Midtown East" at bounding box center [828, 66] width 141 height 16
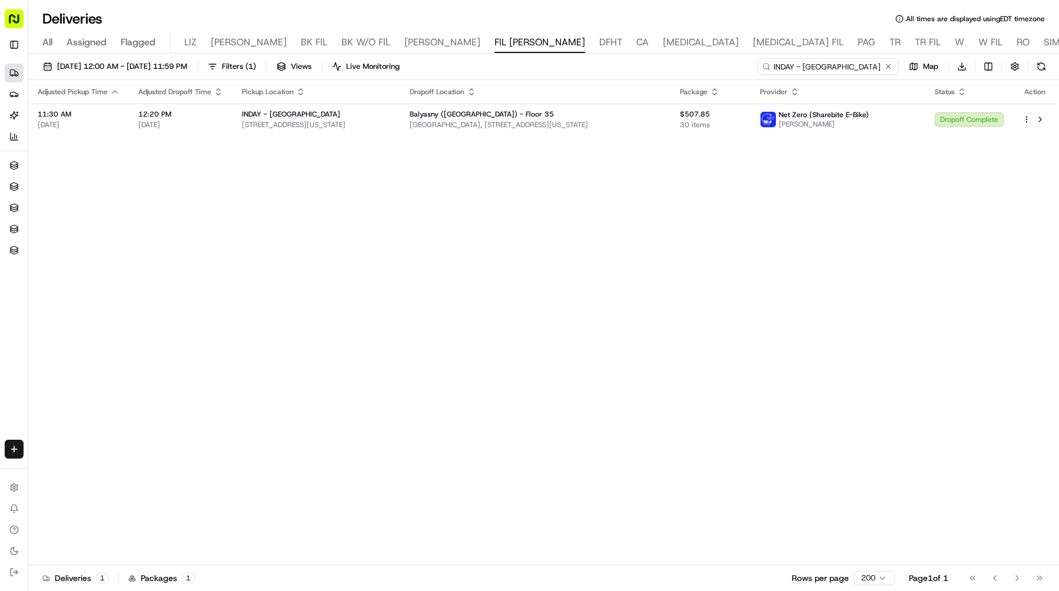
type input "INDAY - Midtown East"
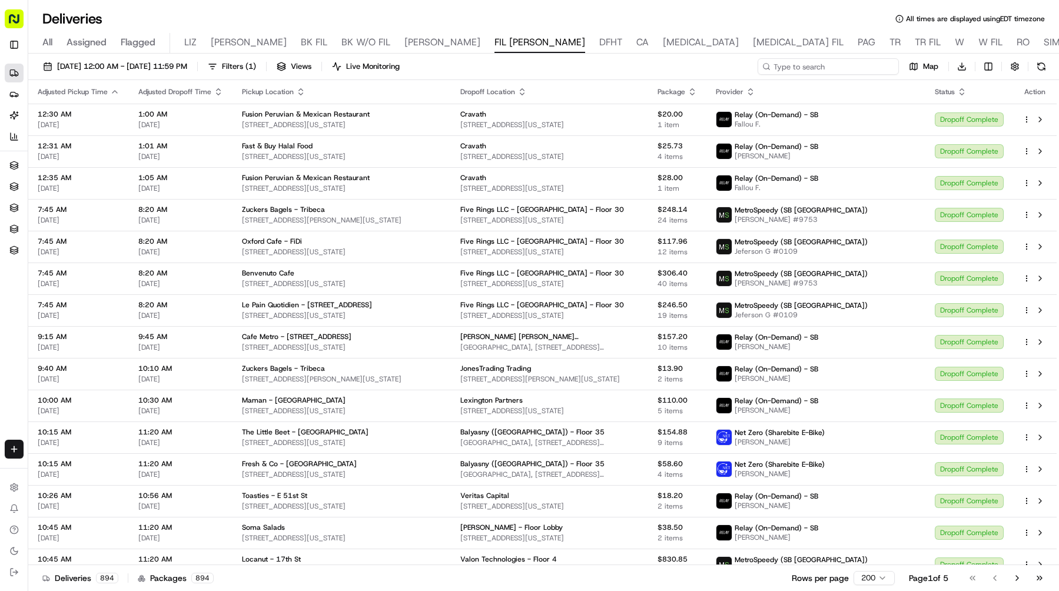
click at [818, 71] on input at bounding box center [828, 66] width 141 height 16
paste input "Jerusalem Cafe"
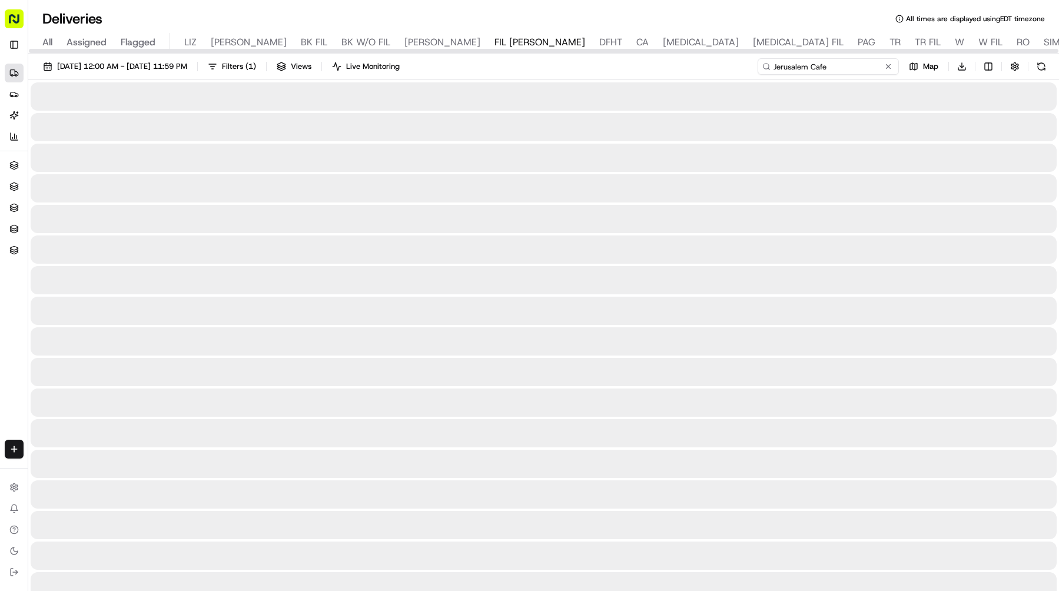
type input "Jerusalem Cafe"
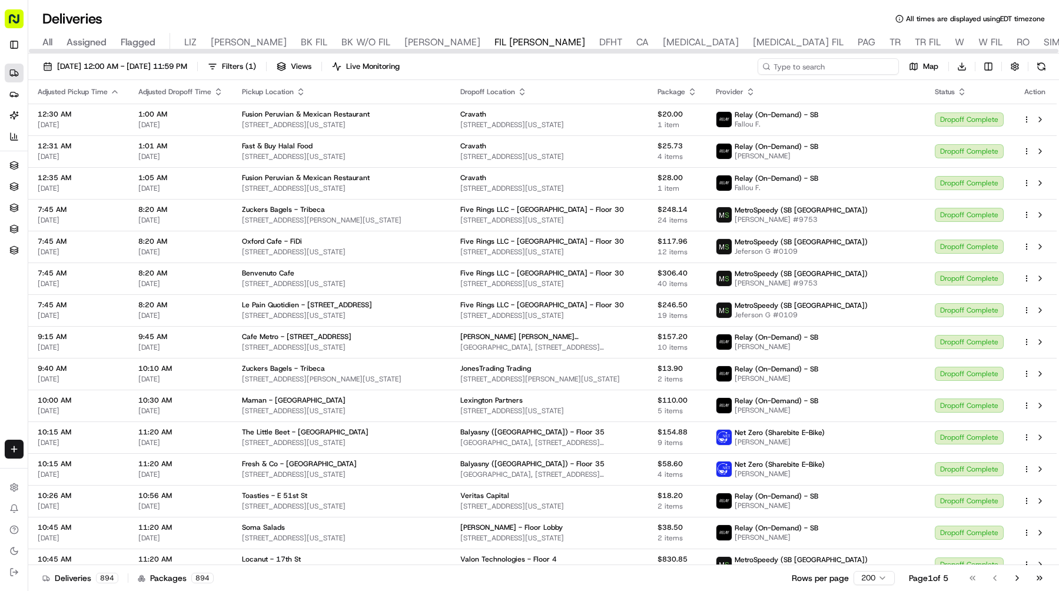
click at [818, 64] on input at bounding box center [828, 66] width 141 height 16
paste input "Just Salad - [GEOGRAPHIC_DATA]"
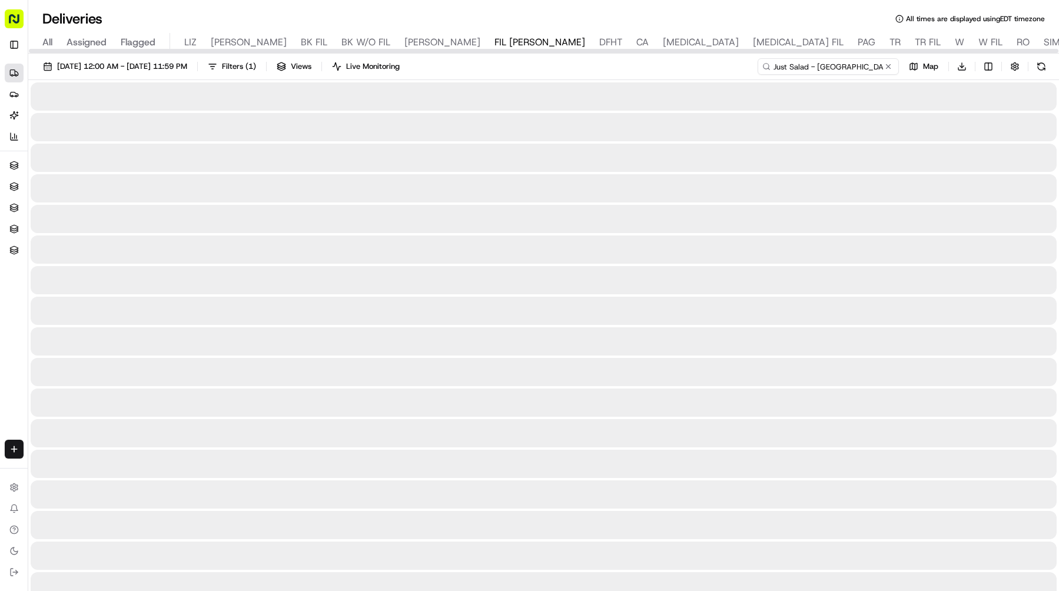
type input "Just Salad - [GEOGRAPHIC_DATA]"
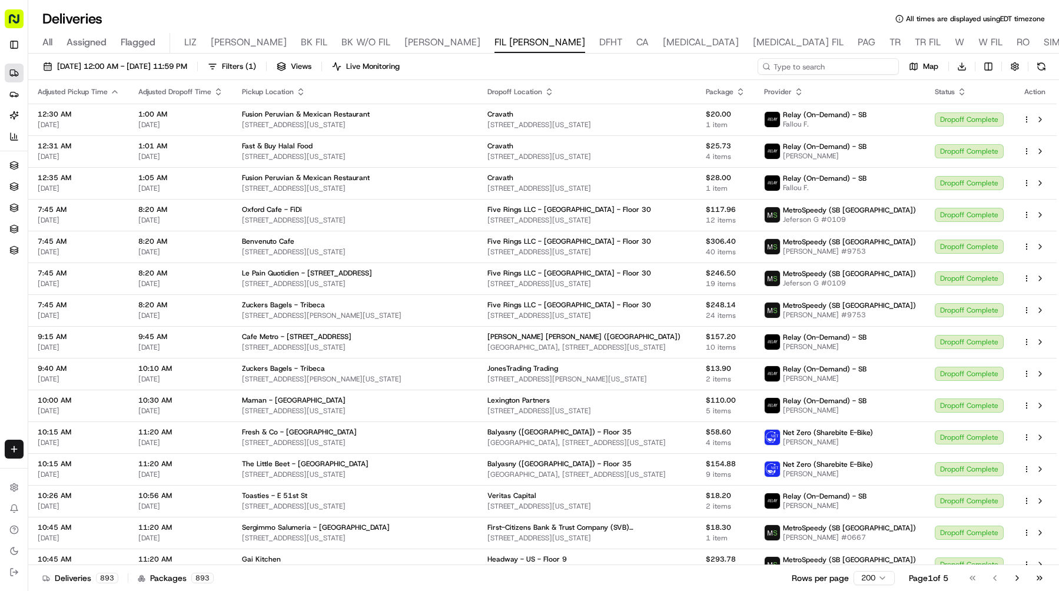
click at [819, 70] on input at bounding box center [828, 66] width 141 height 16
click at [827, 67] on input at bounding box center [828, 66] width 141 height 16
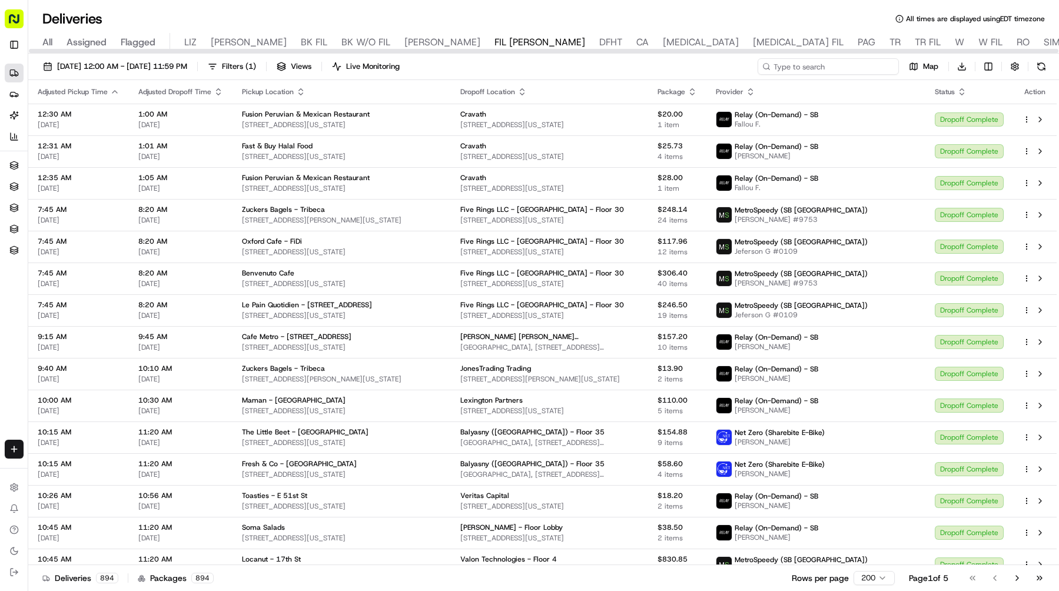
paste input "MakiMaki - [GEOGRAPHIC_DATA]"
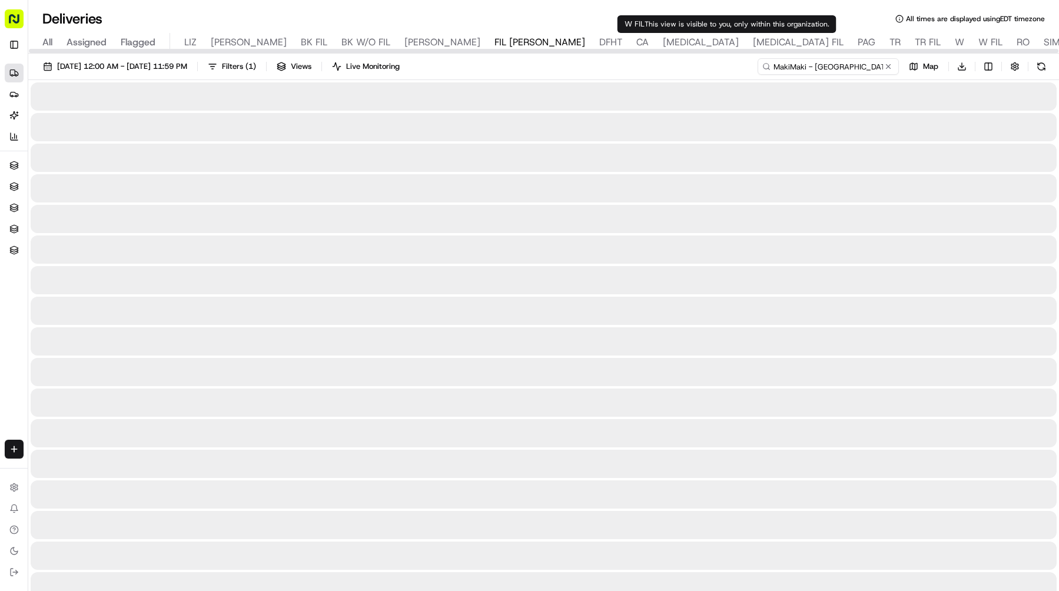
type input "MakiMaki - [GEOGRAPHIC_DATA]"
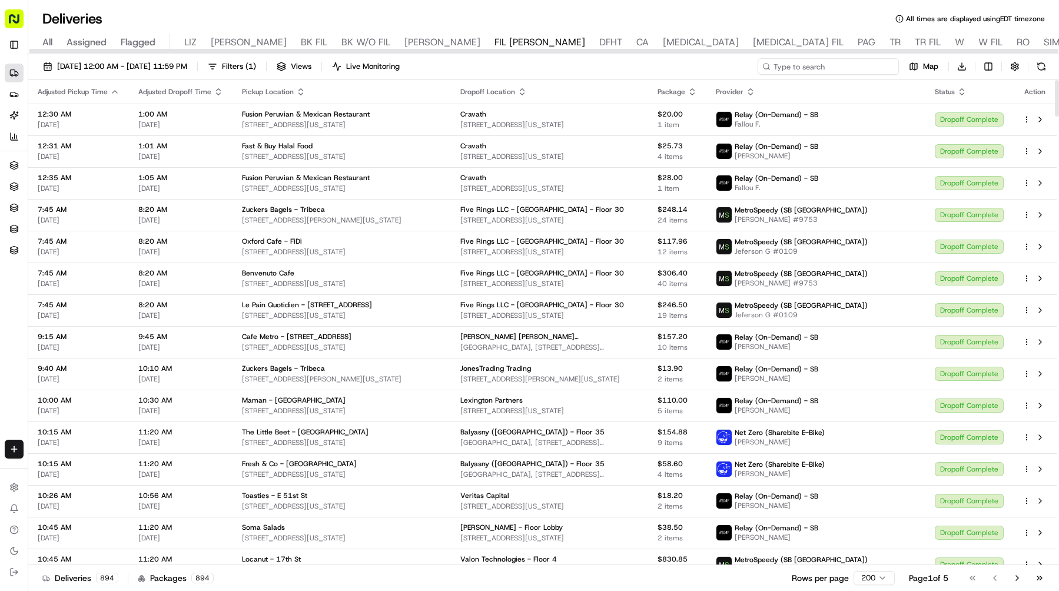
click at [863, 68] on input at bounding box center [828, 66] width 141 height 16
paste input "Muna"
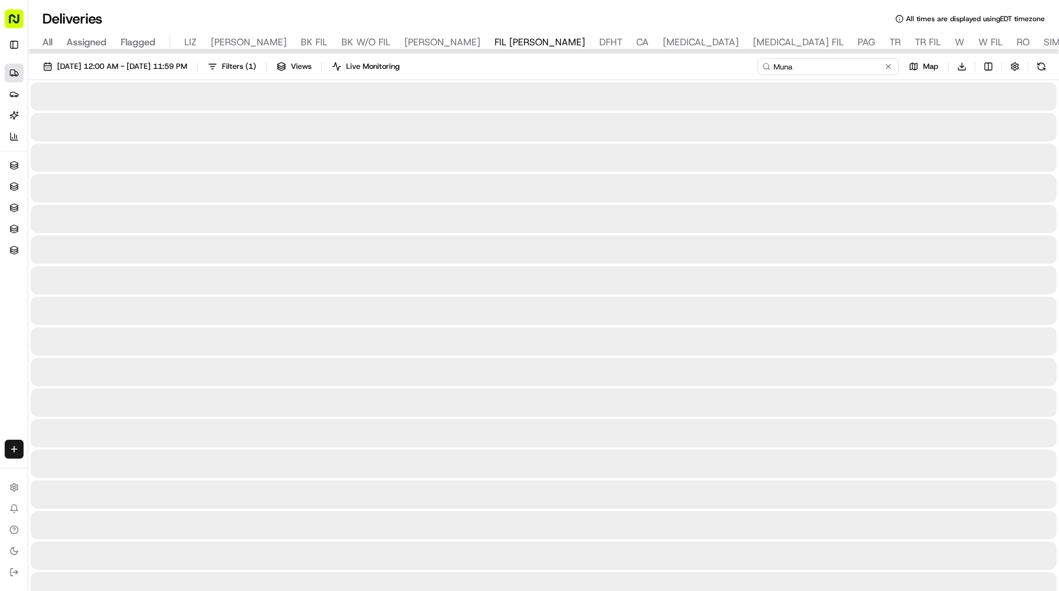
type input "Muna"
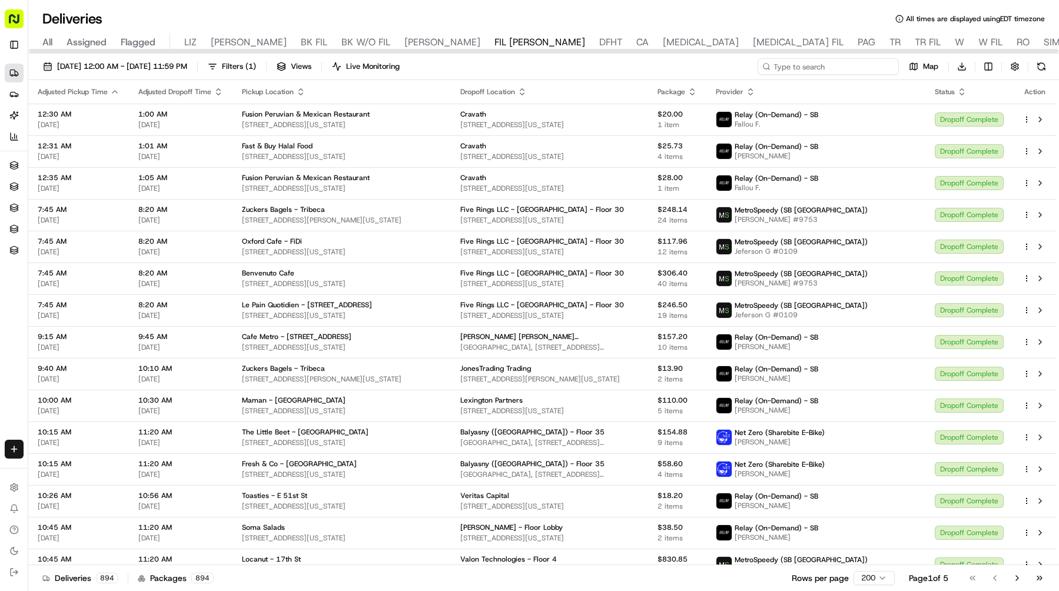
click at [825, 64] on input at bounding box center [828, 66] width 141 height 16
paste input "Maman - [GEOGRAPHIC_DATA]"
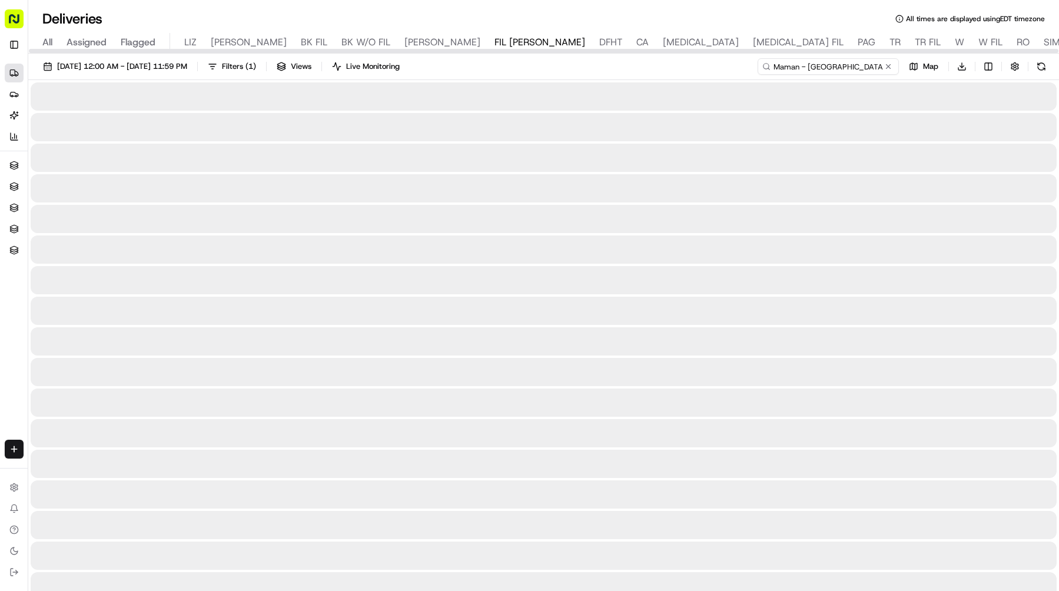
type input "Maman - Lexington Ave"
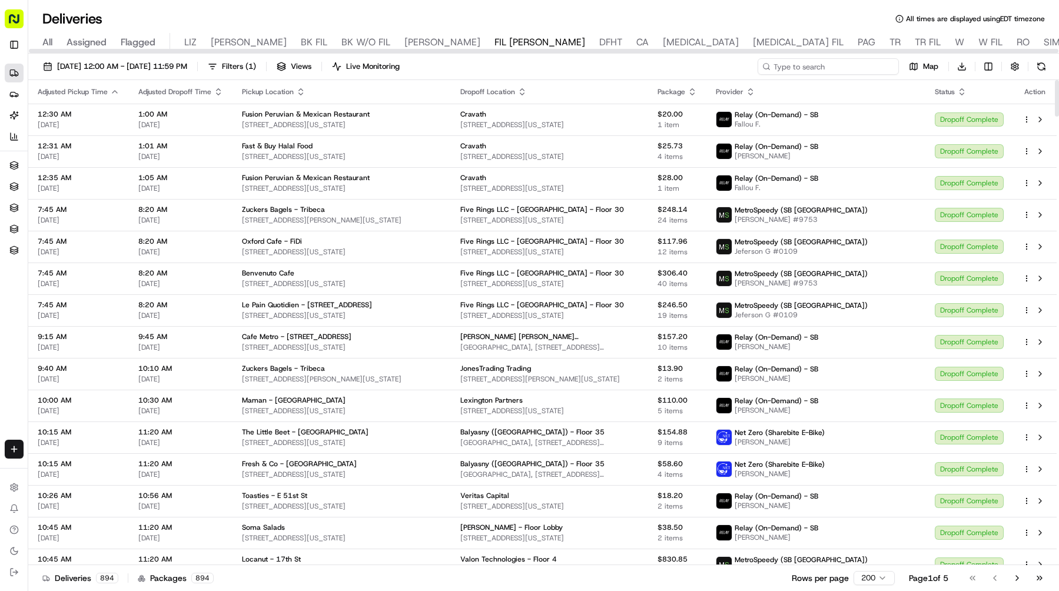
click at [817, 64] on input at bounding box center [828, 66] width 141 height 16
paste input "NY Jumbo Bagels"
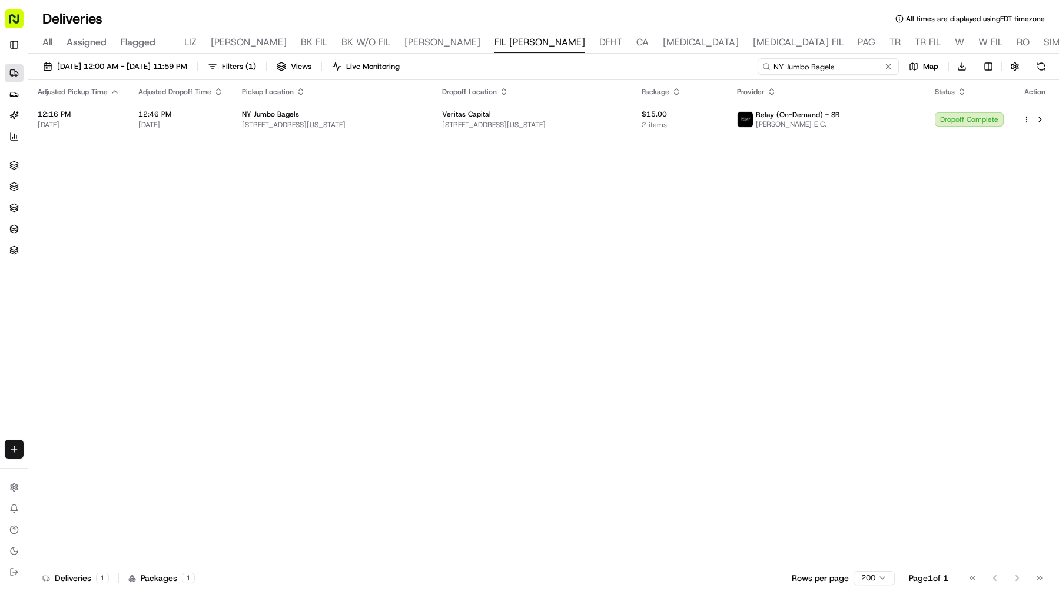
type input "NY Jumbo Bagels"
